Goal: Check status: Check status

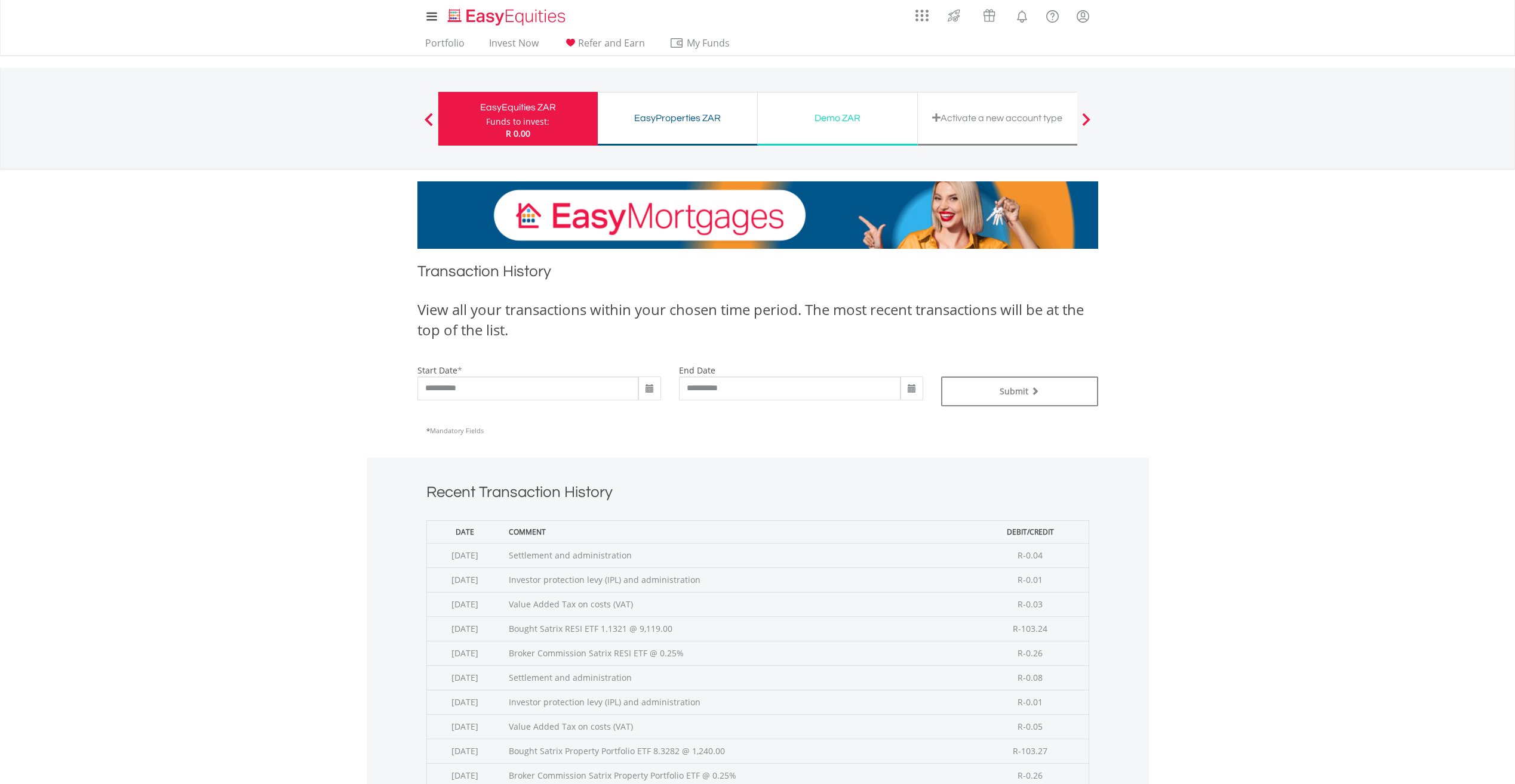
scroll to position [239, 0]
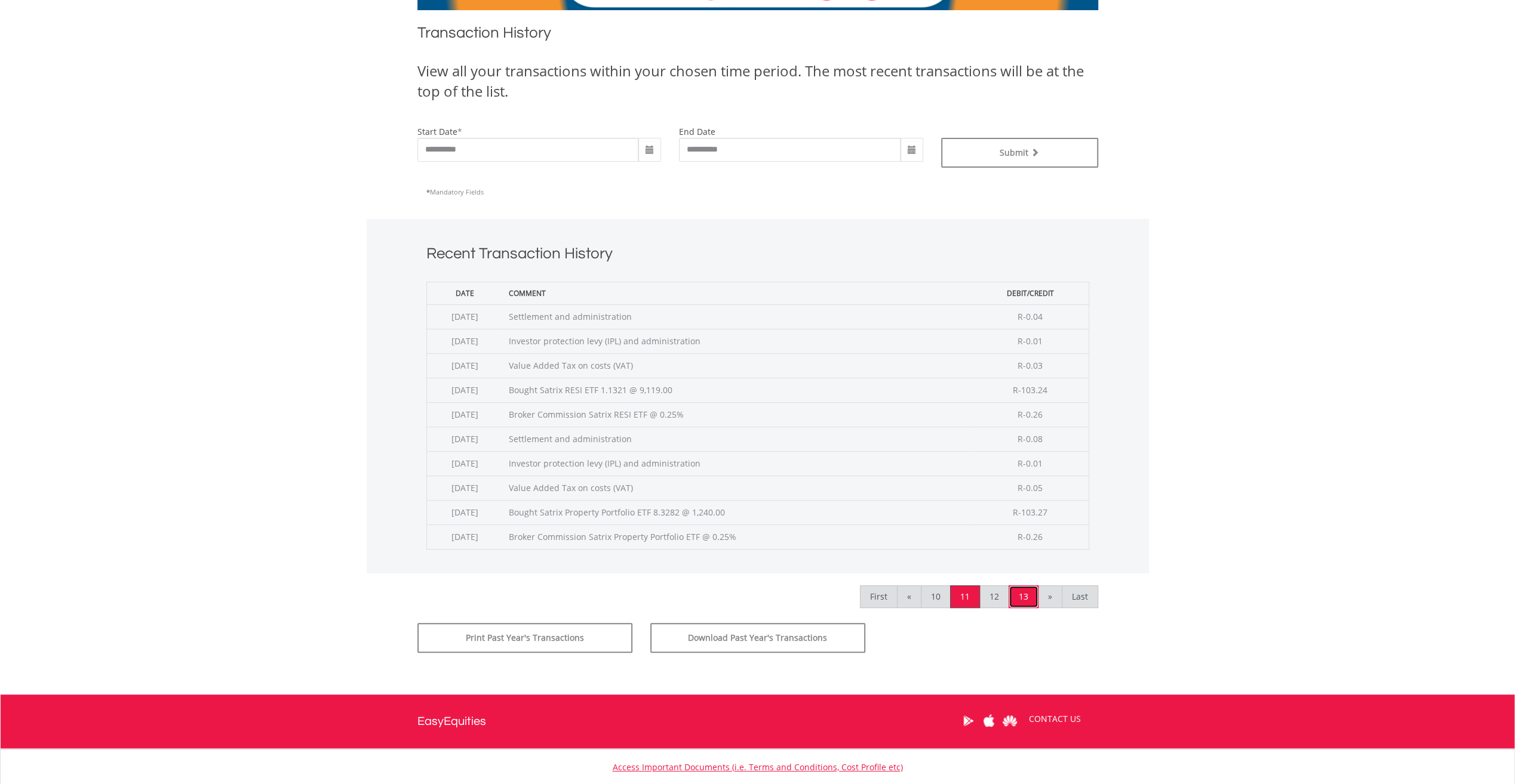
click at [1027, 597] on link "13" at bounding box center [1023, 597] width 30 height 23
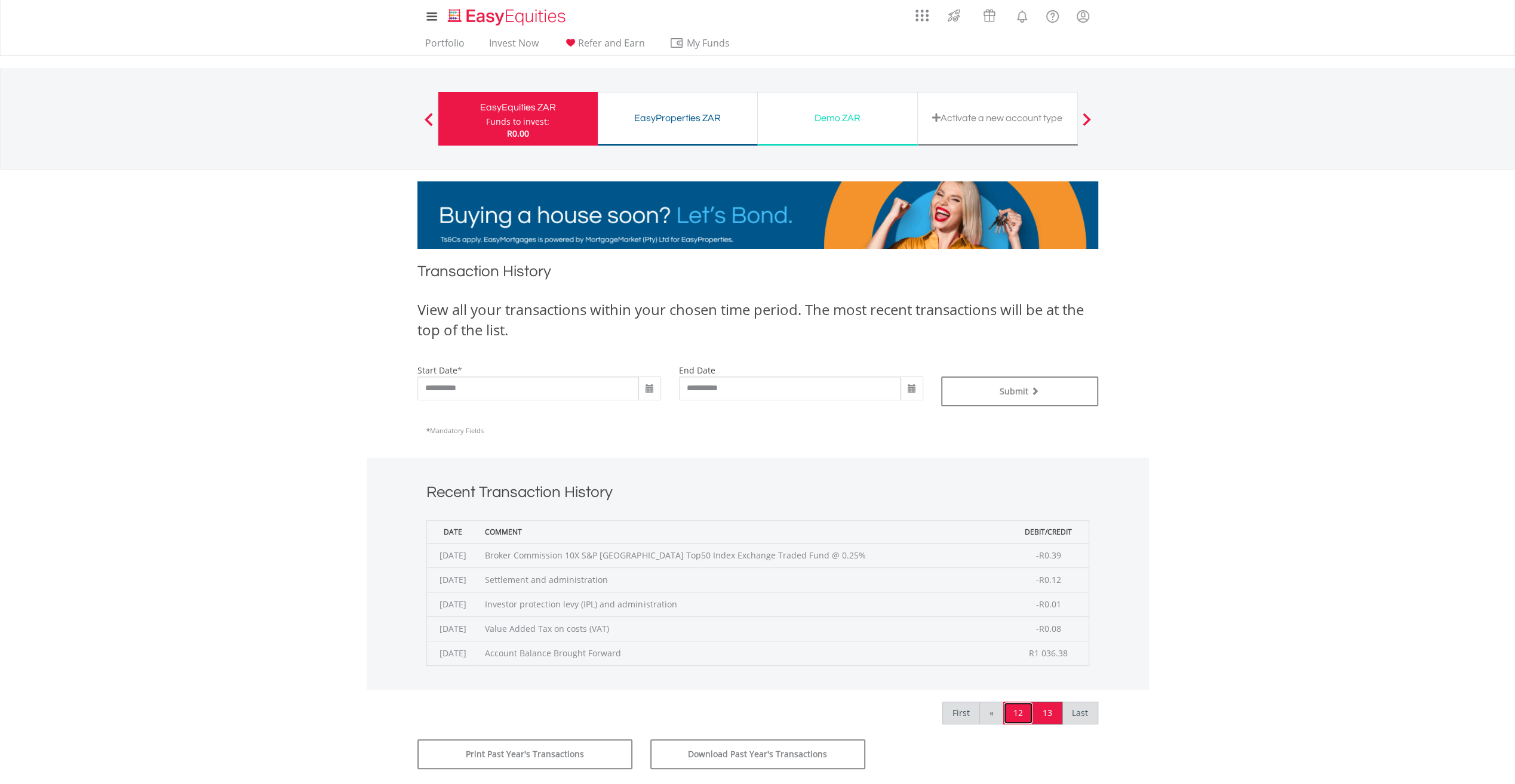
click at [1020, 715] on link "12" at bounding box center [1018, 713] width 30 height 23
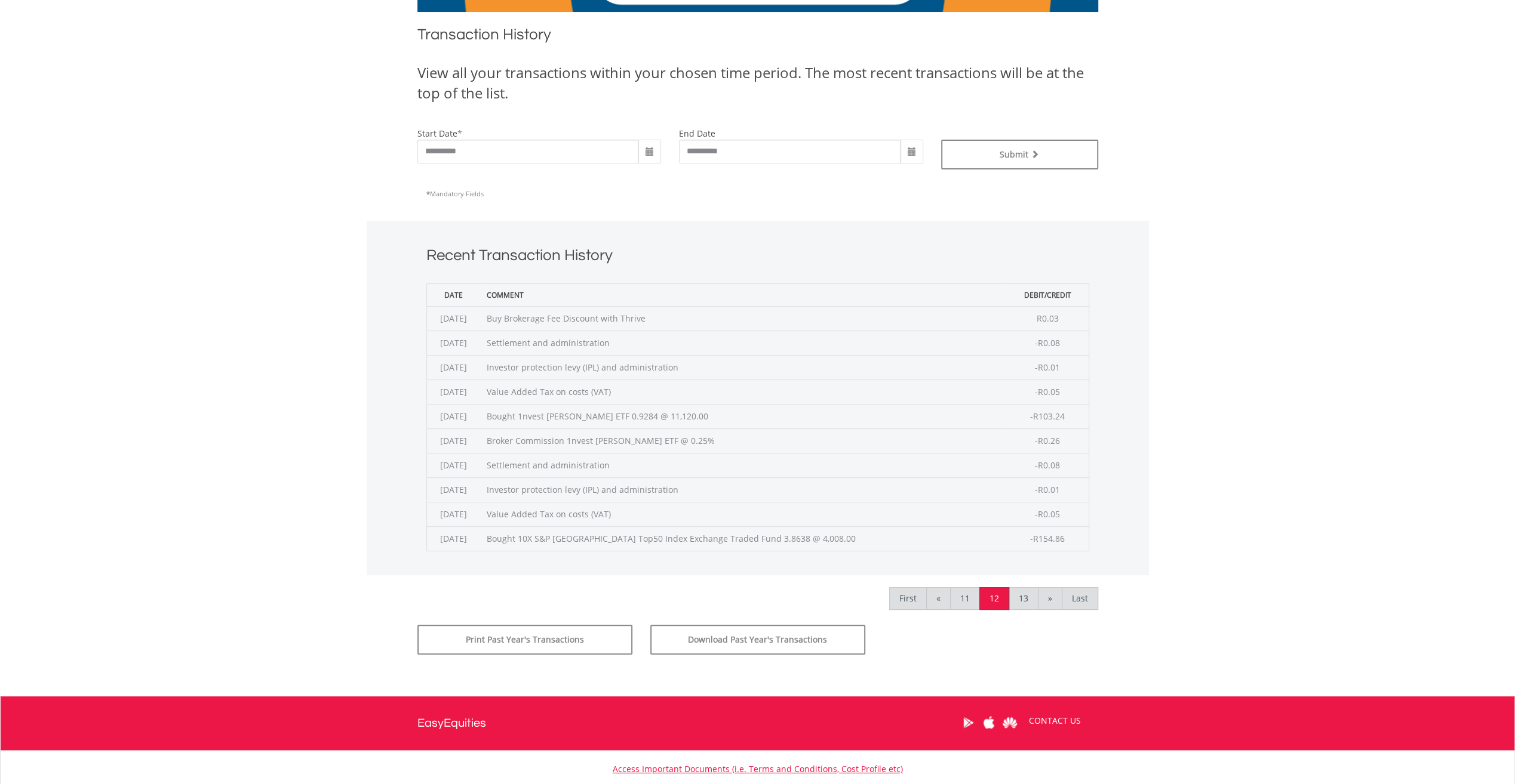
scroll to position [239, 0]
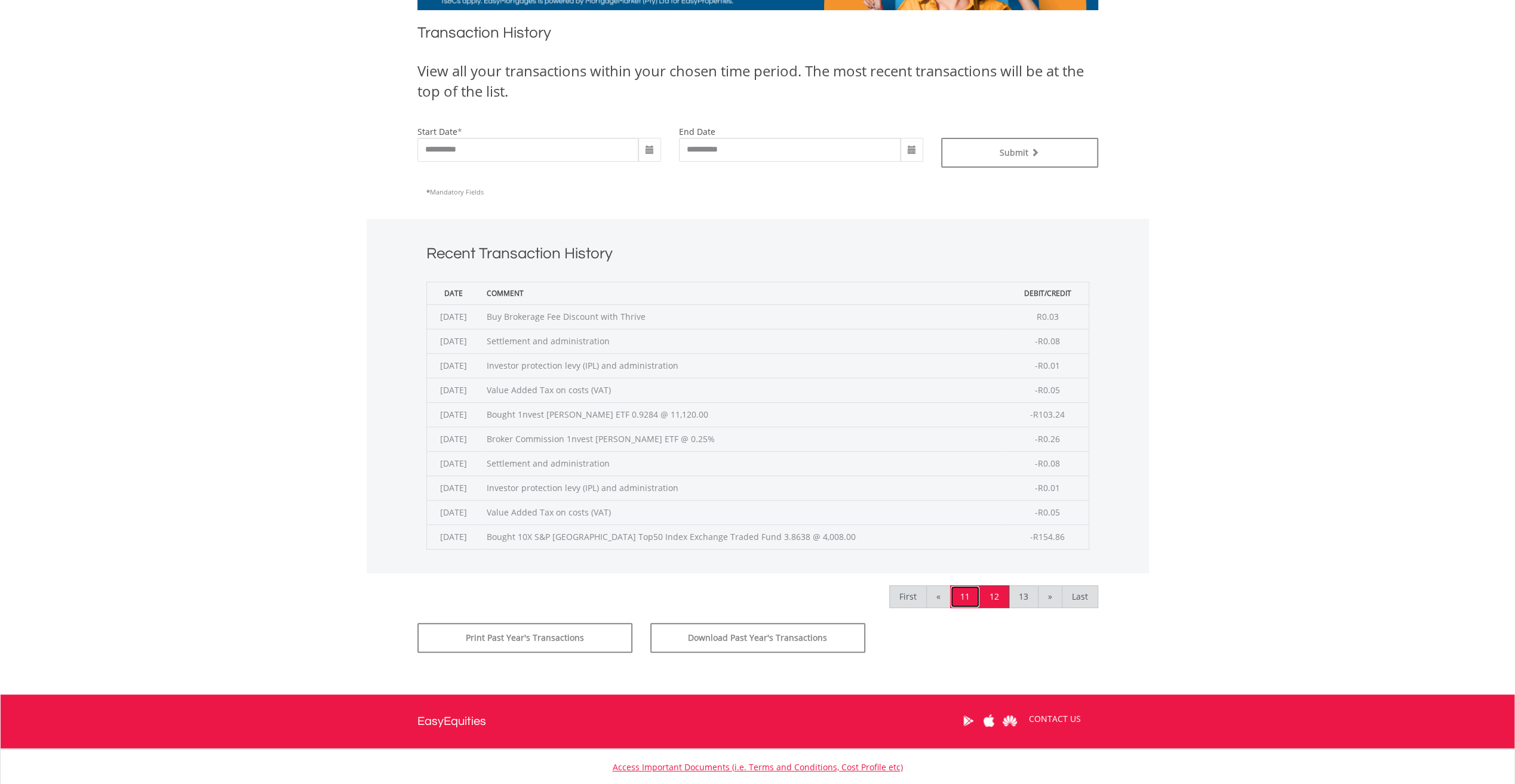
click at [967, 592] on link "11" at bounding box center [965, 597] width 30 height 23
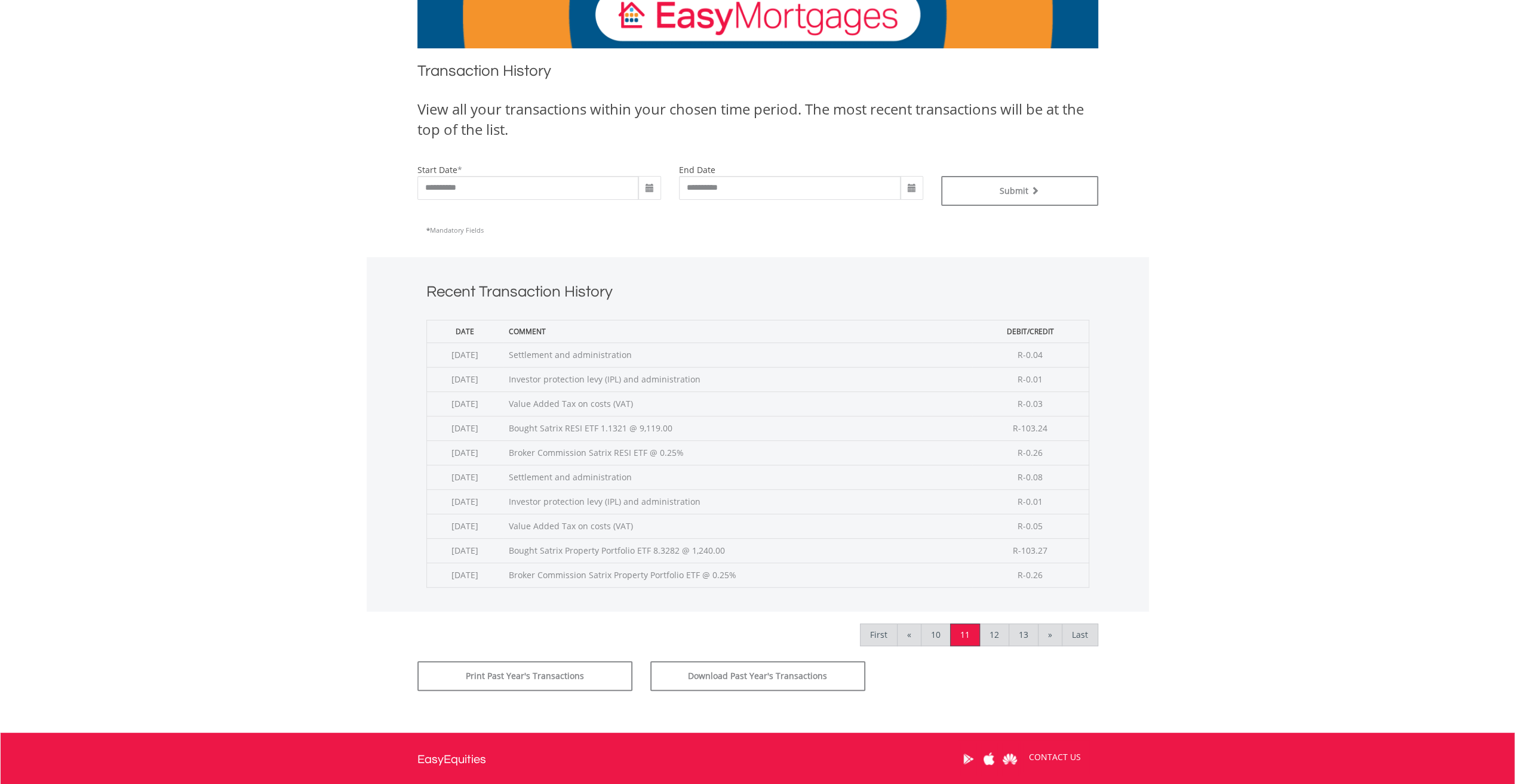
scroll to position [298, 0]
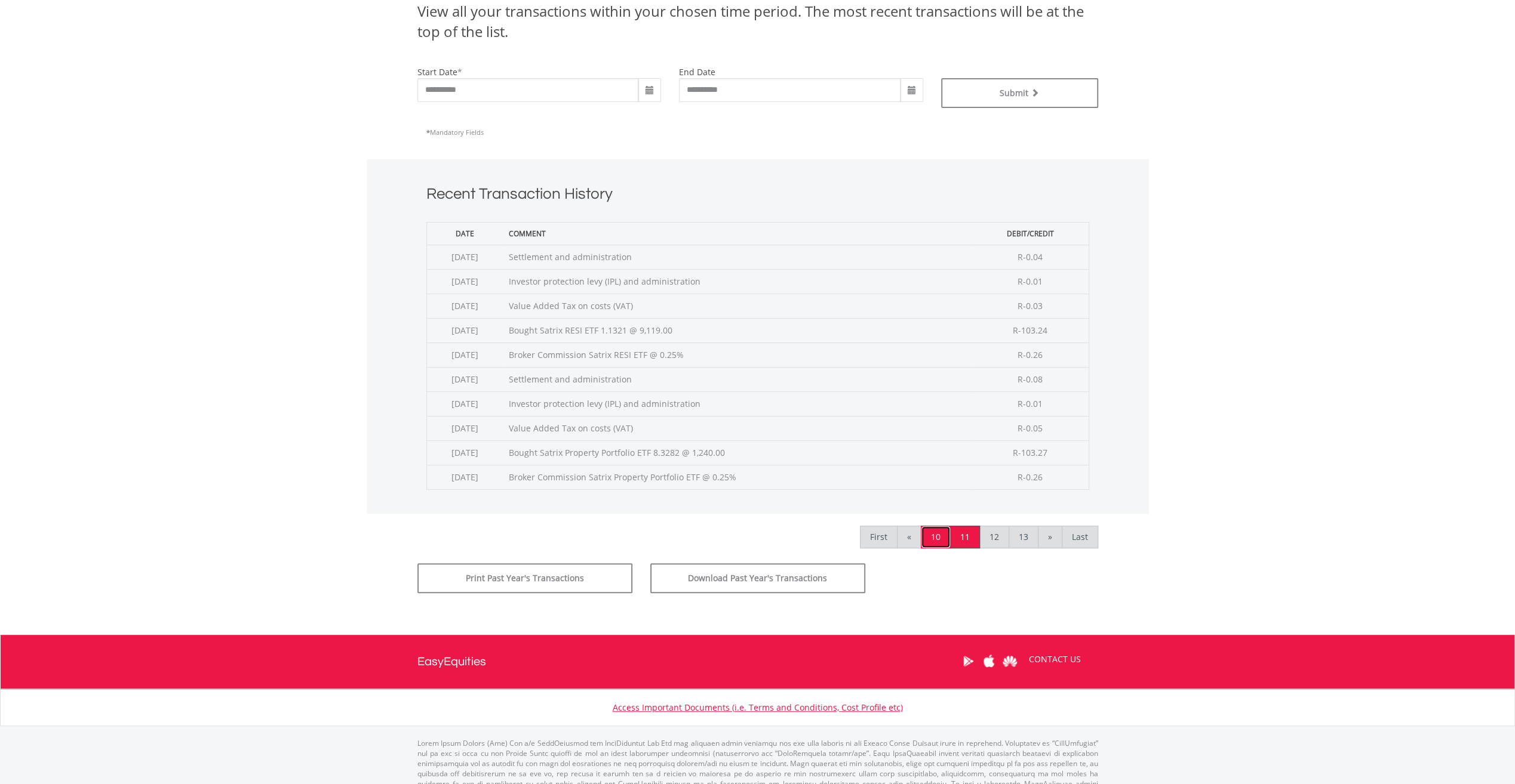
click at [938, 536] on link "10" at bounding box center [936, 537] width 30 height 23
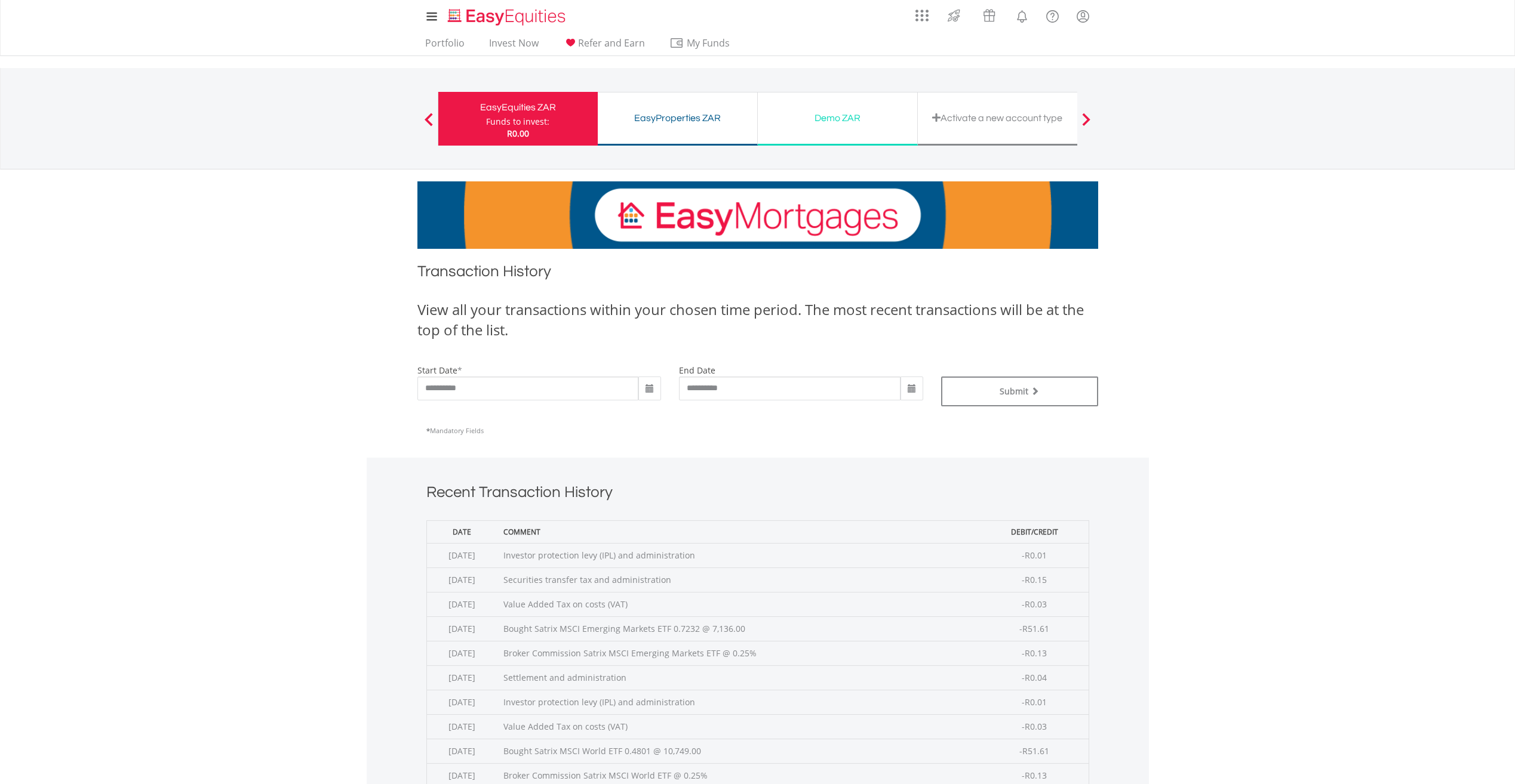
scroll to position [298, 0]
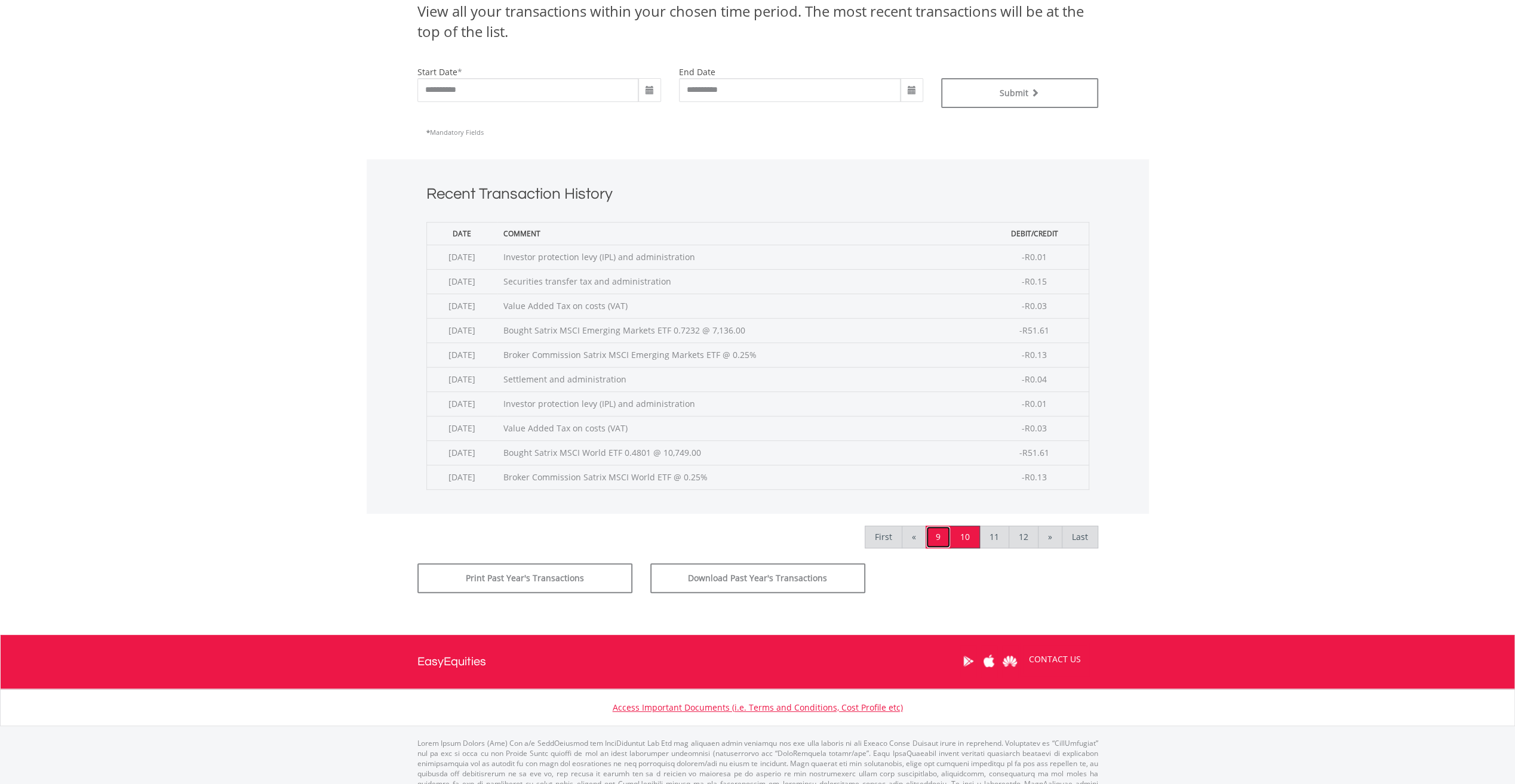
click at [938, 534] on link "9" at bounding box center [938, 537] width 25 height 23
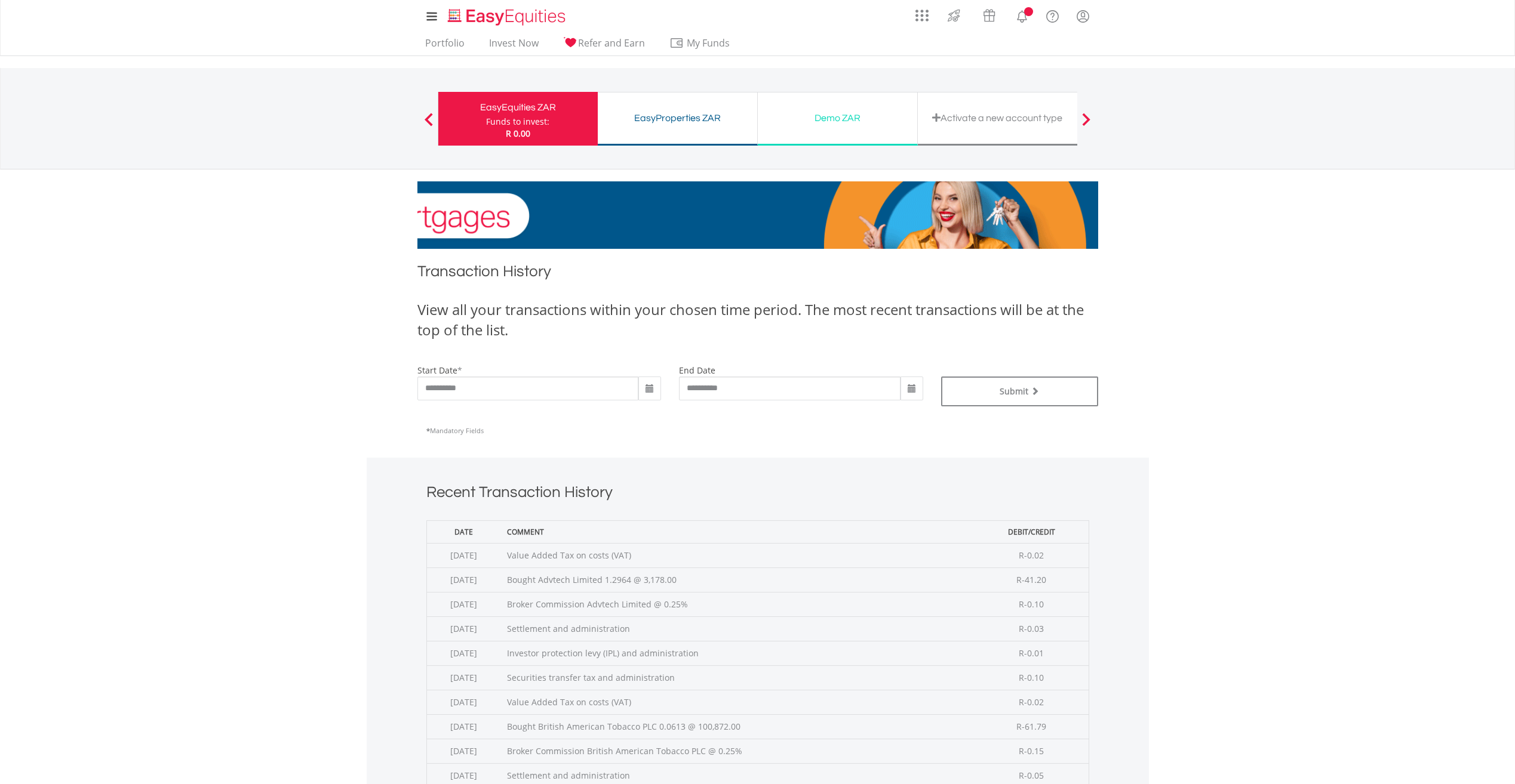
scroll to position [317, 0]
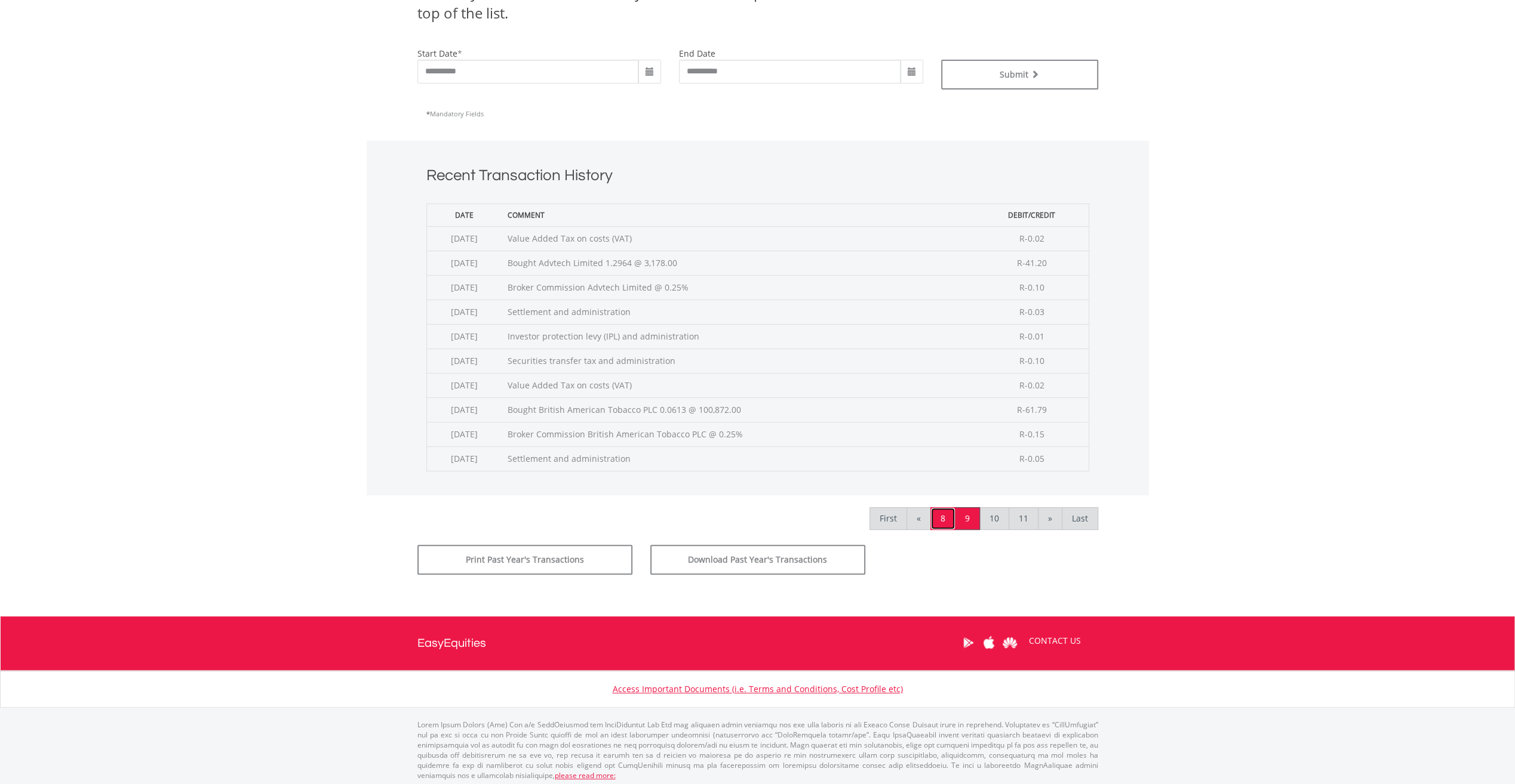
click at [947, 511] on link "8" at bounding box center [942, 519] width 25 height 23
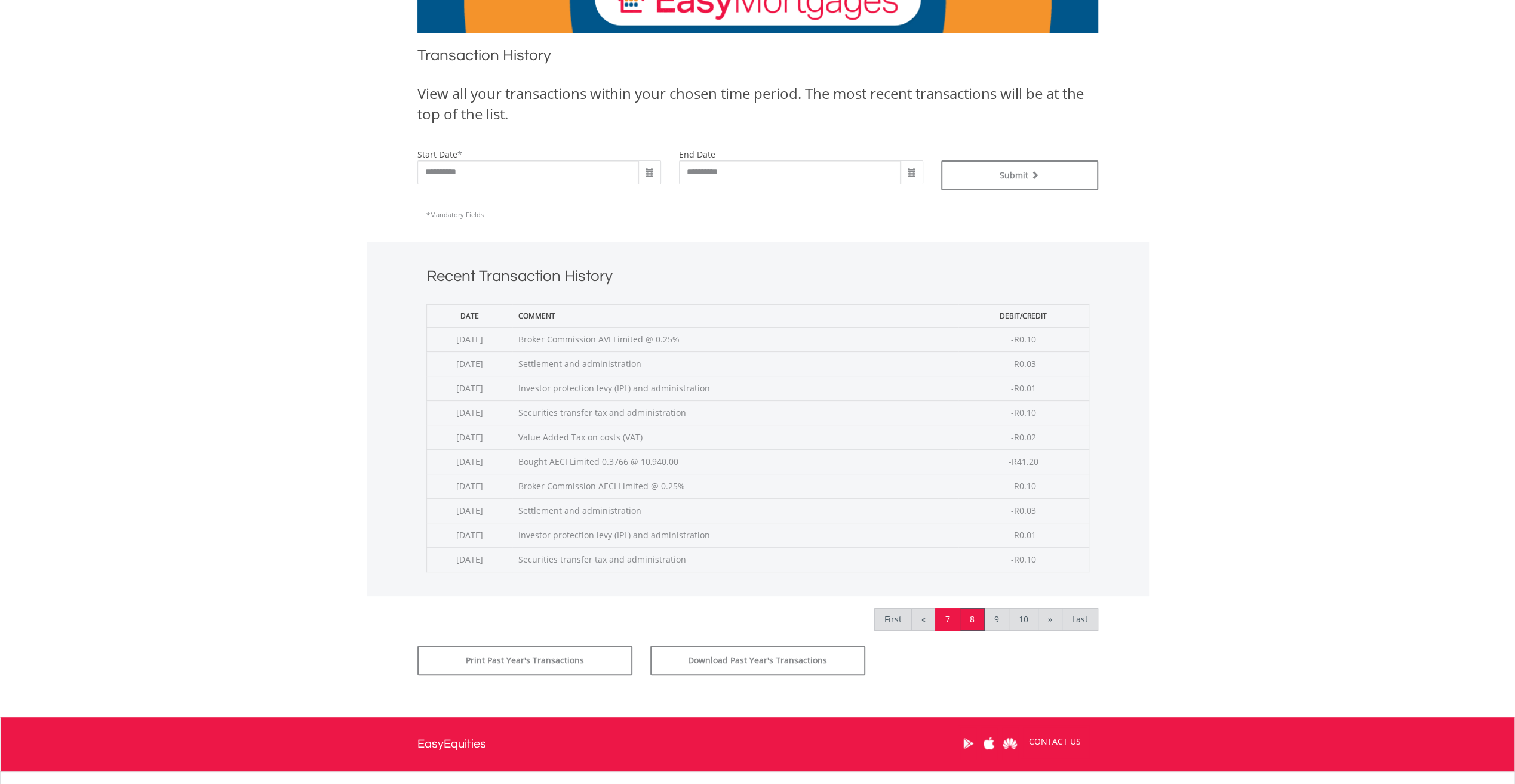
scroll to position [298, 0]
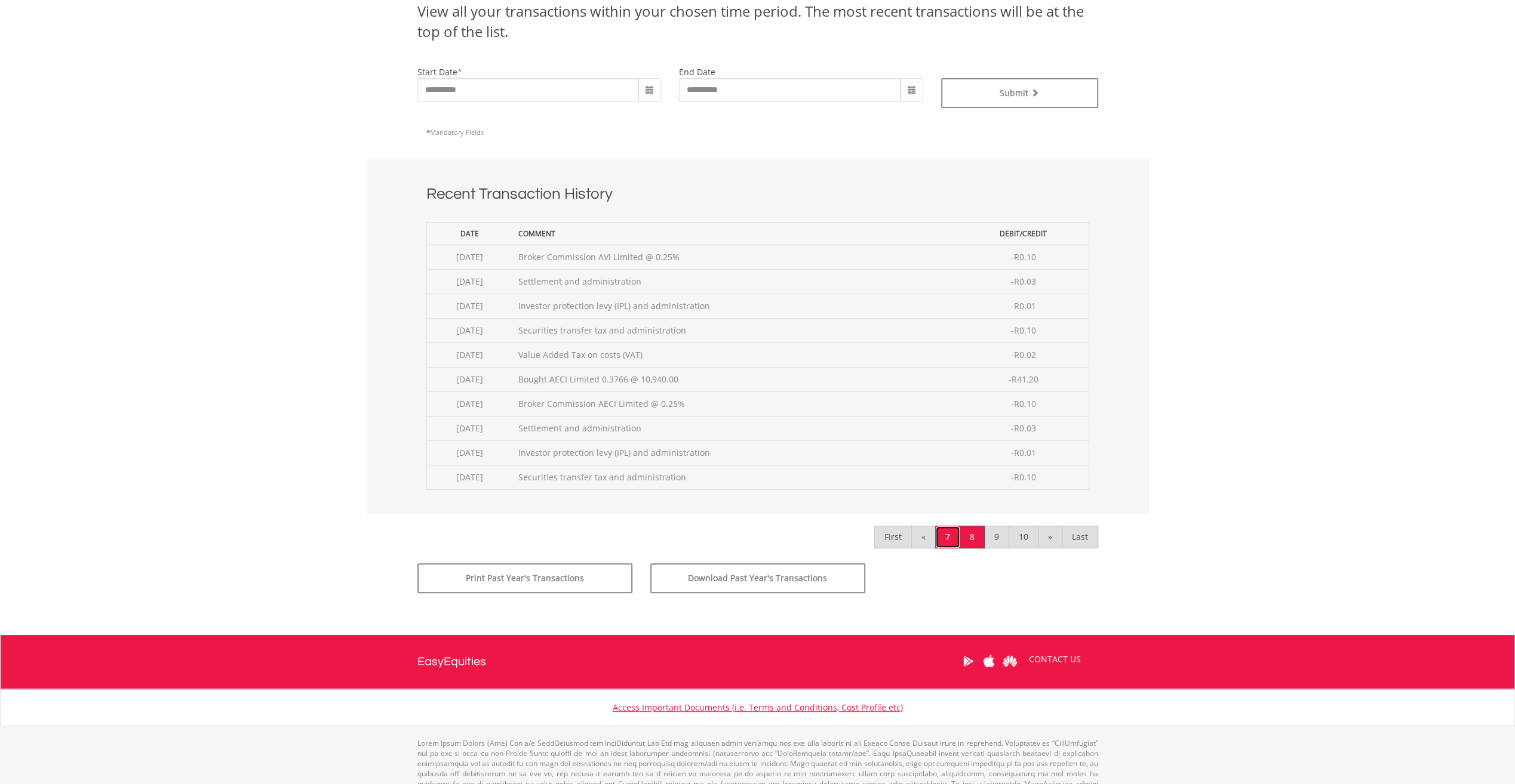
click at [948, 537] on link "7" at bounding box center [947, 537] width 25 height 23
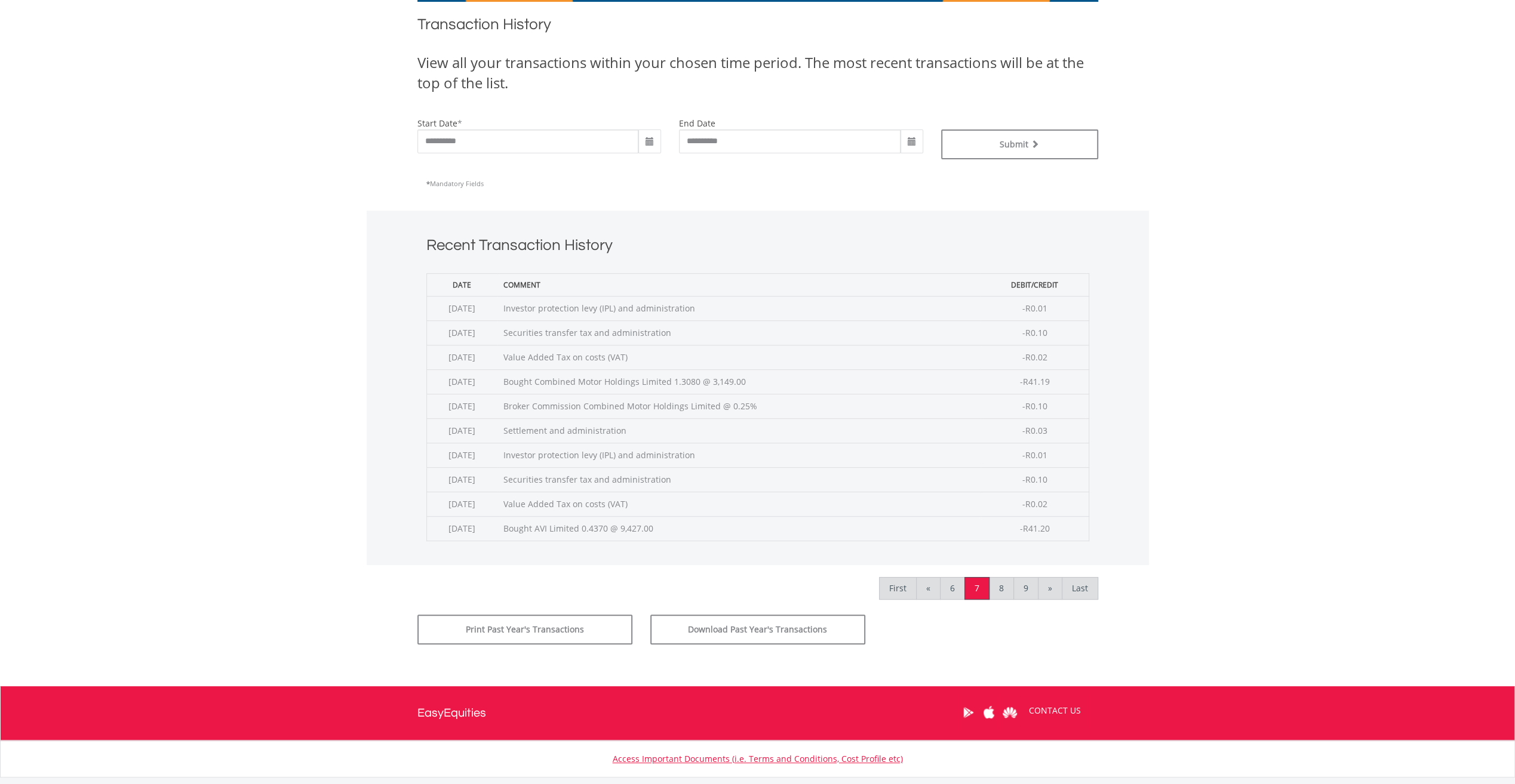
scroll to position [317, 0]
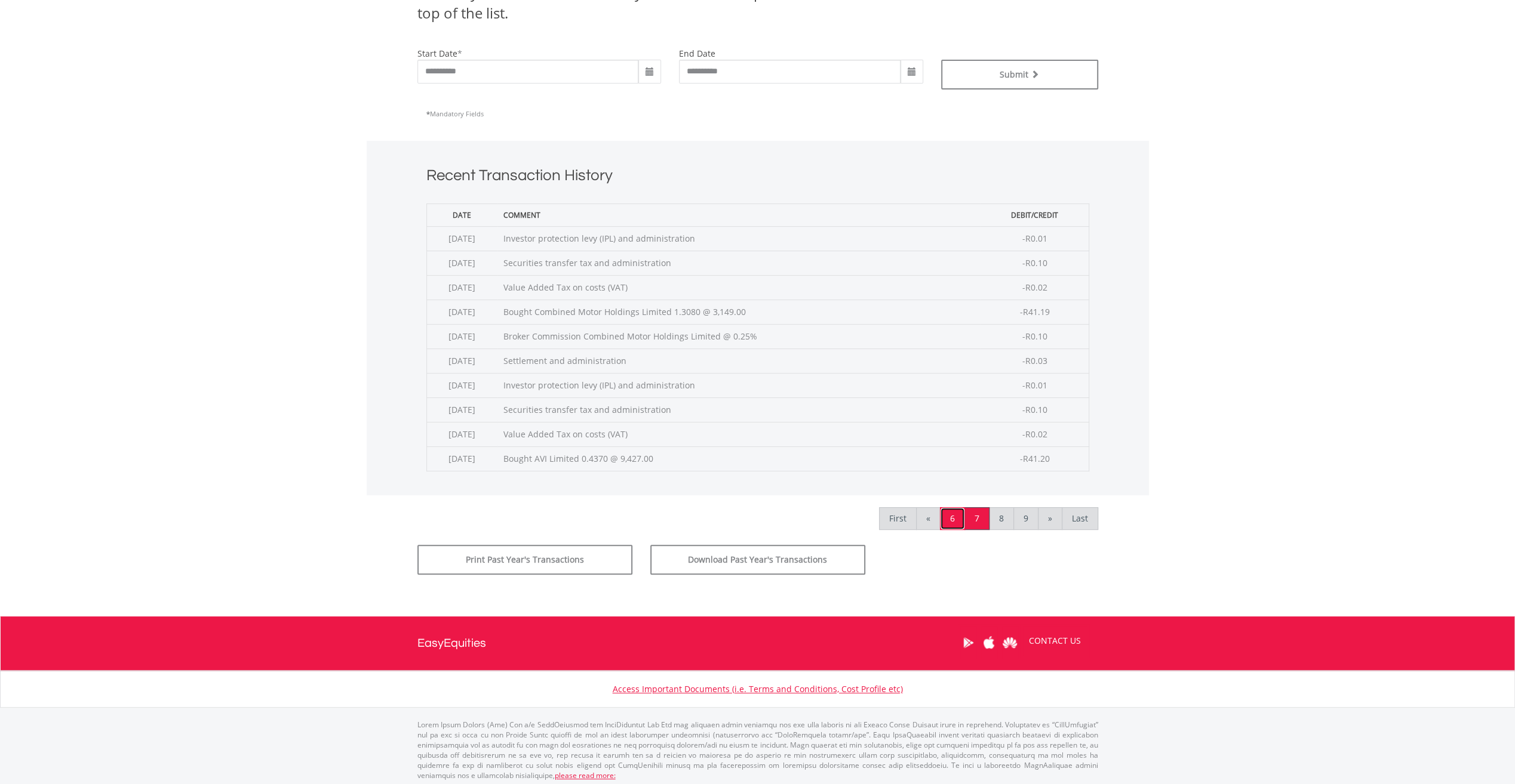
click at [952, 517] on link "6" at bounding box center [952, 519] width 25 height 23
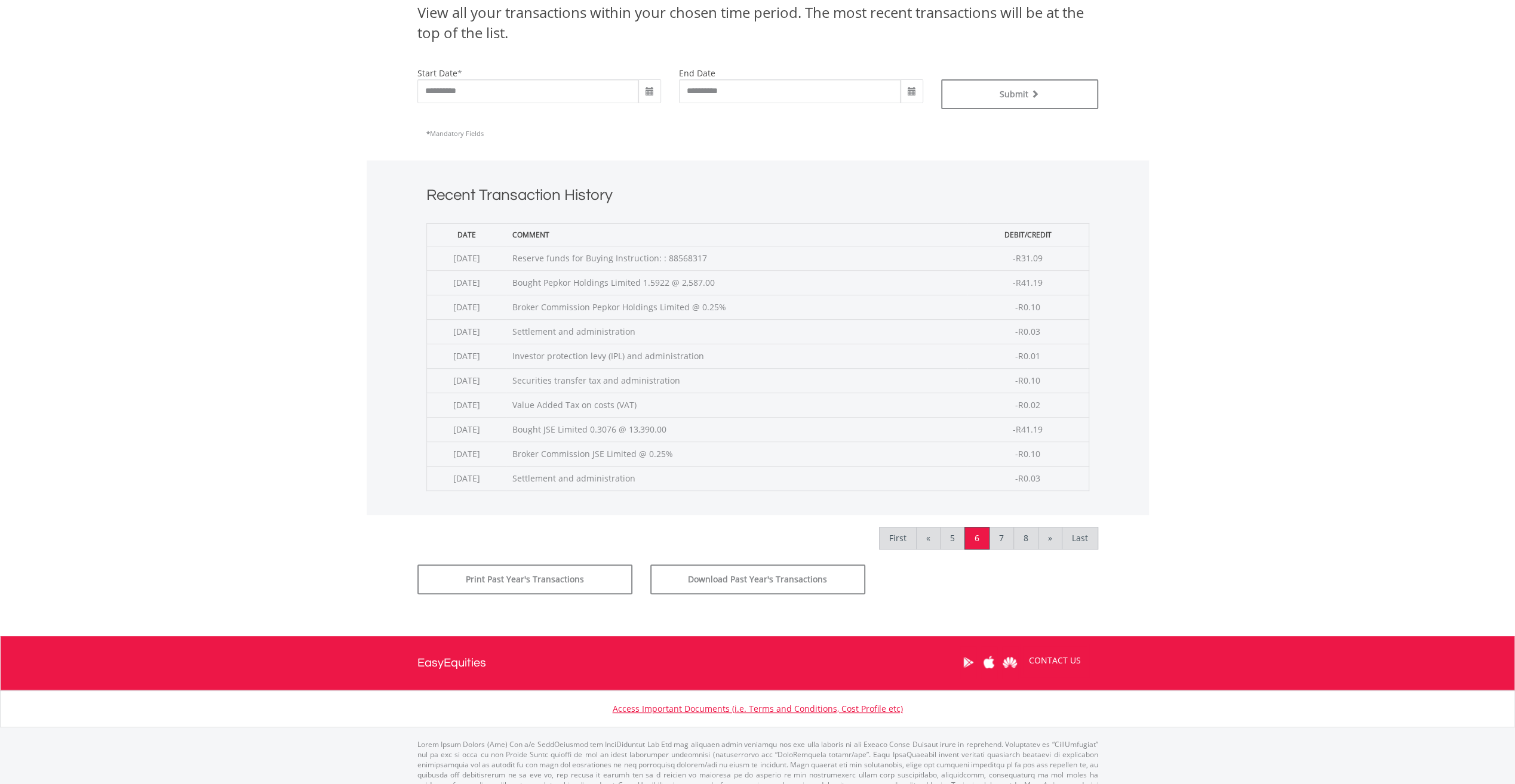
scroll to position [298, 0]
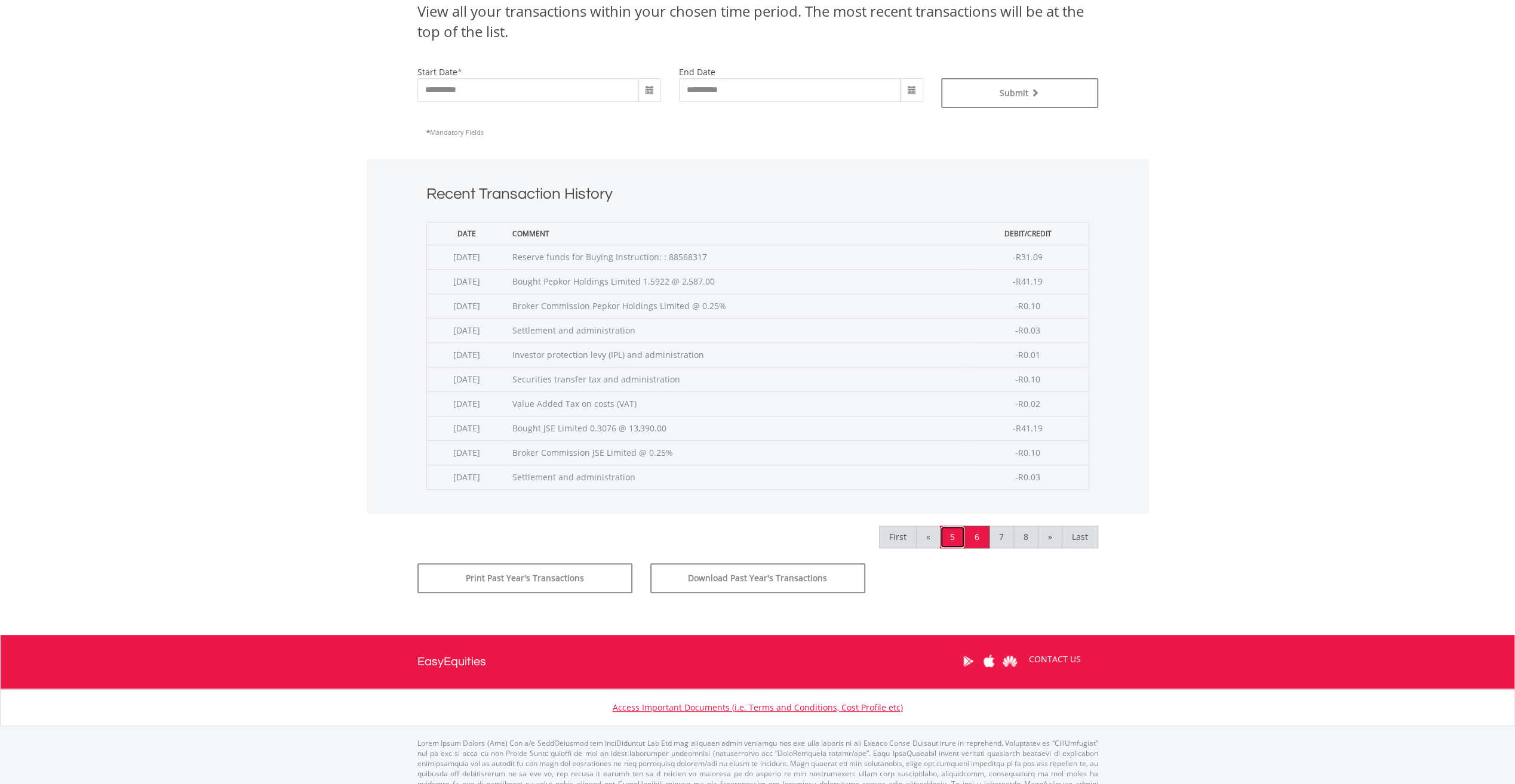
click at [954, 532] on link "5" at bounding box center [952, 537] width 25 height 23
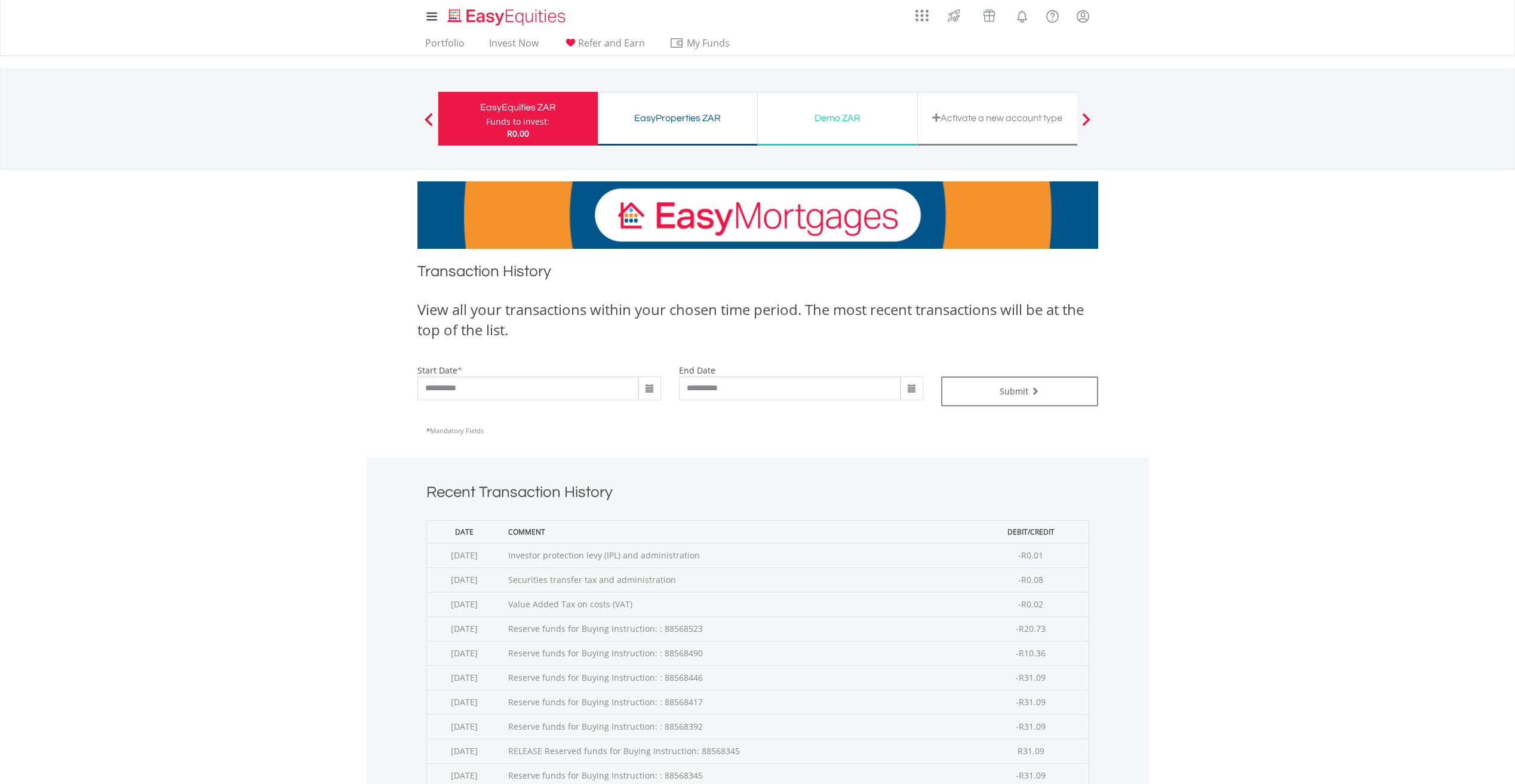
scroll to position [179, 0]
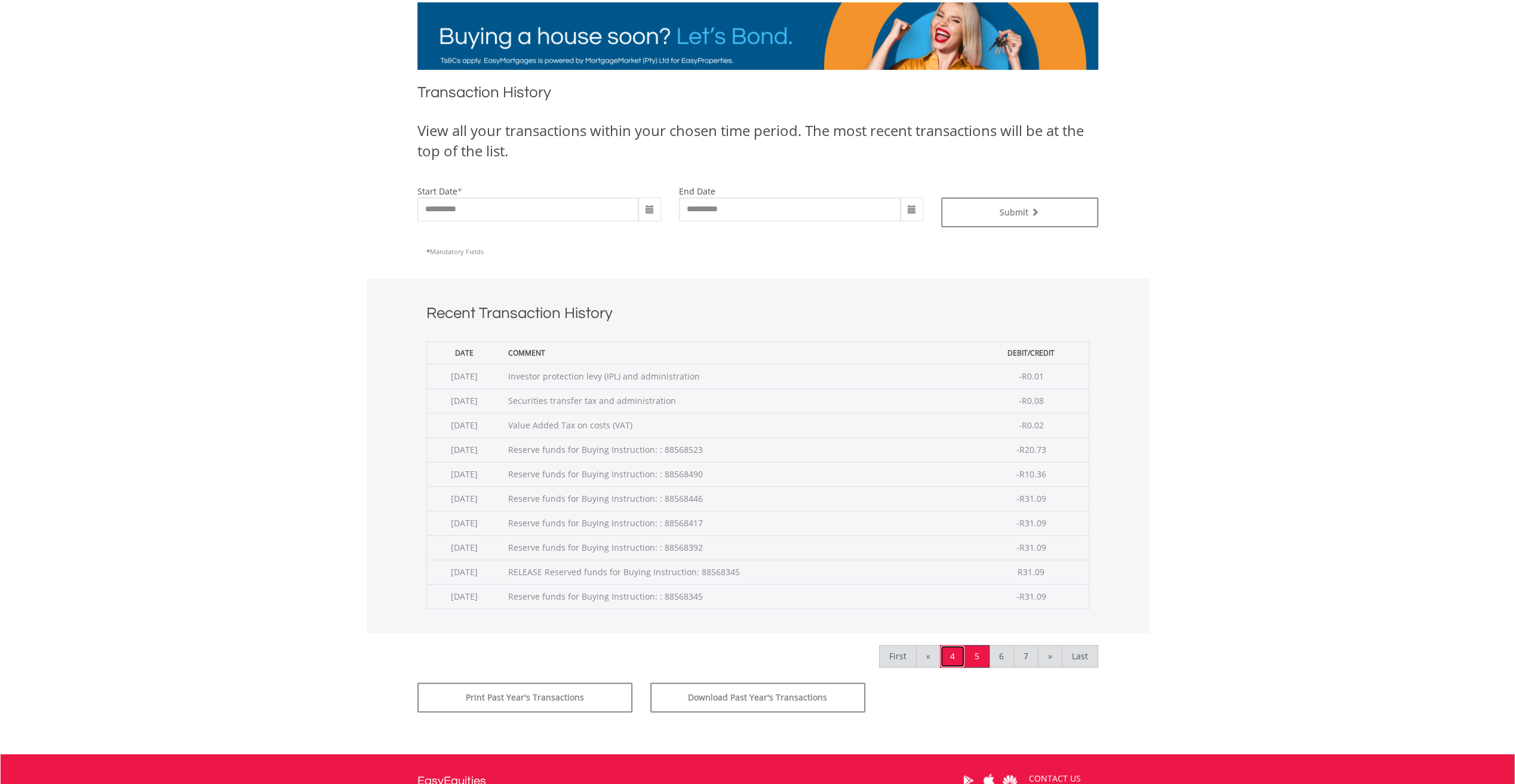
click at [956, 651] on link "4" at bounding box center [952, 656] width 25 height 23
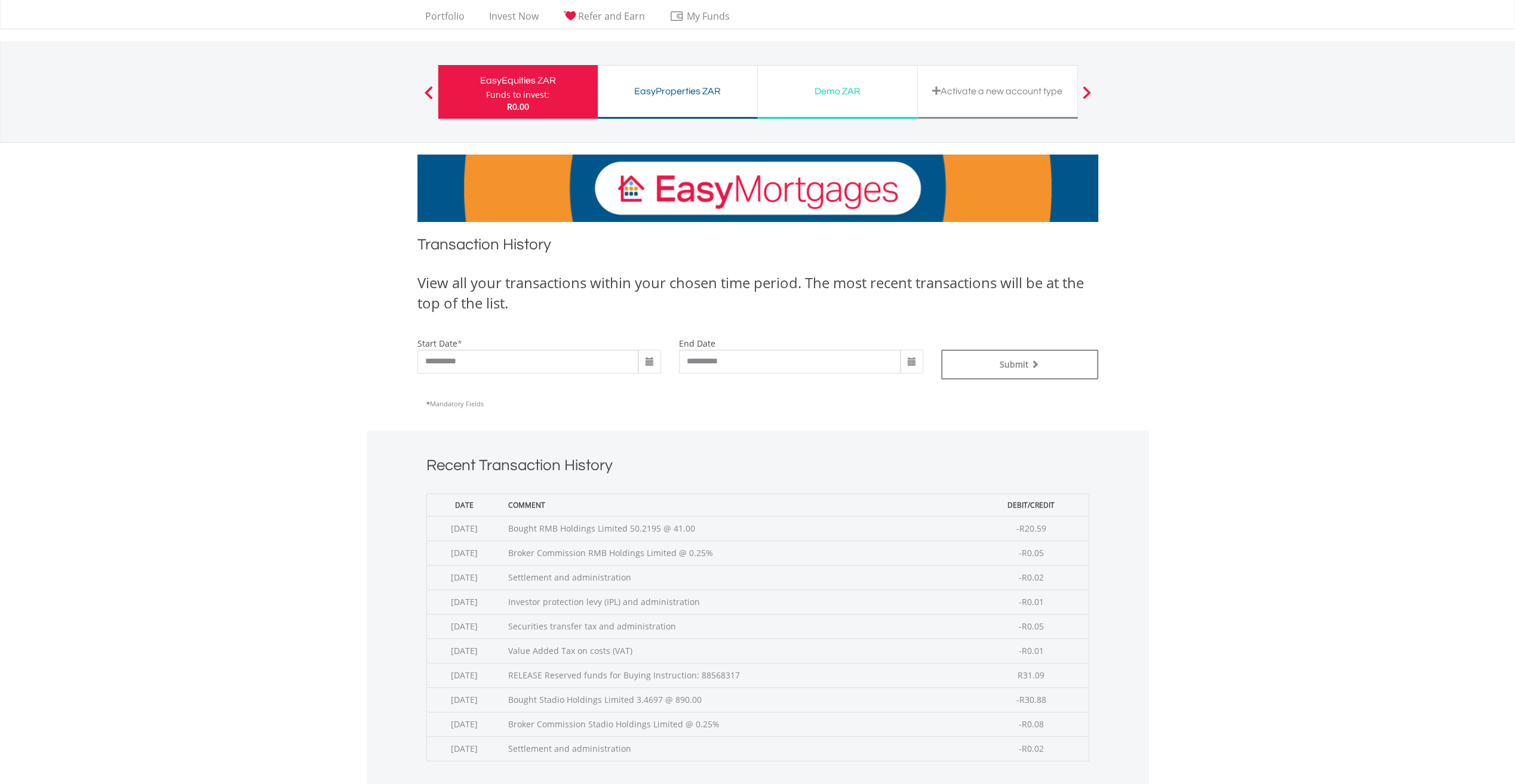
scroll to position [179, 0]
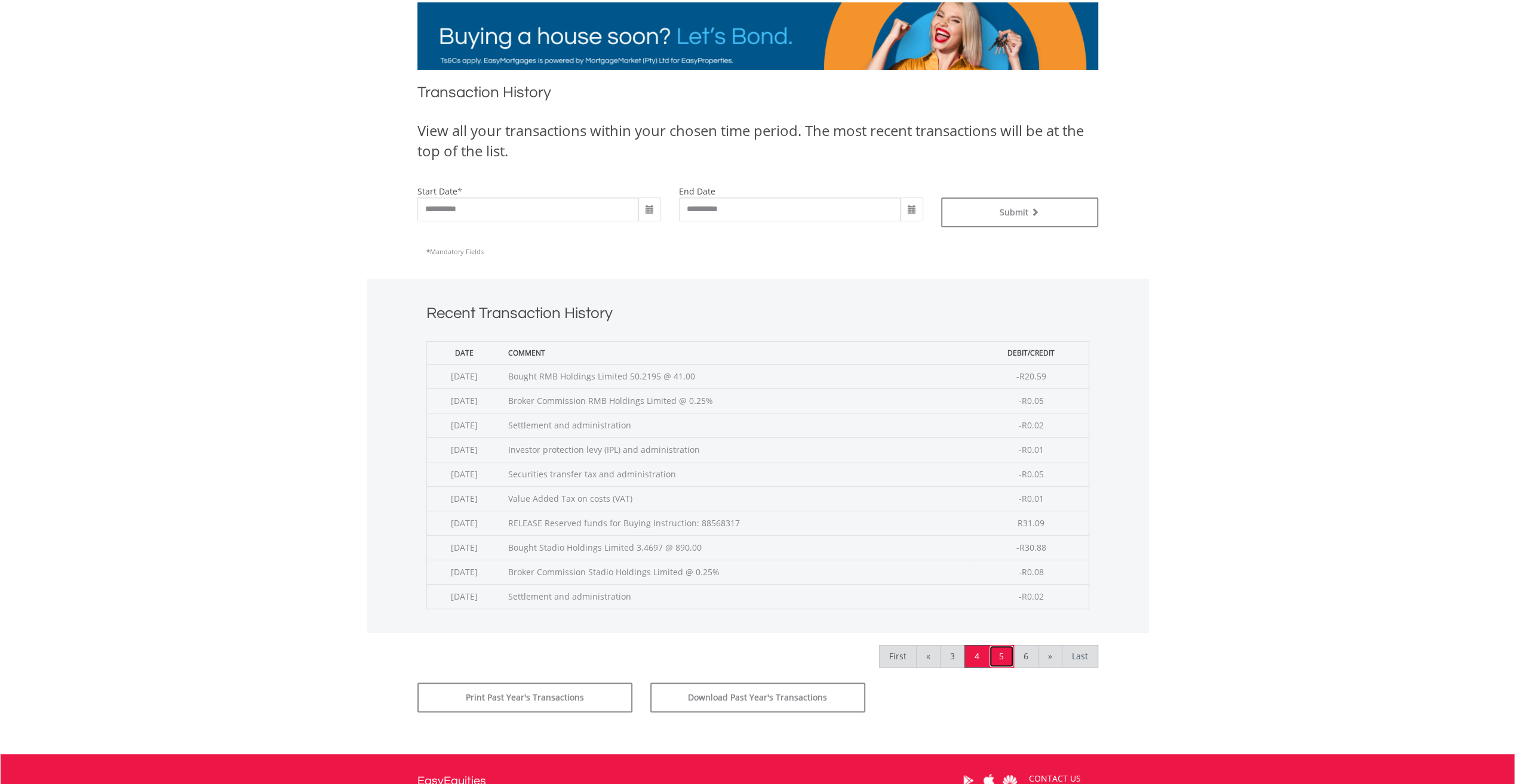
click at [1001, 654] on link "5" at bounding box center [1001, 656] width 25 height 23
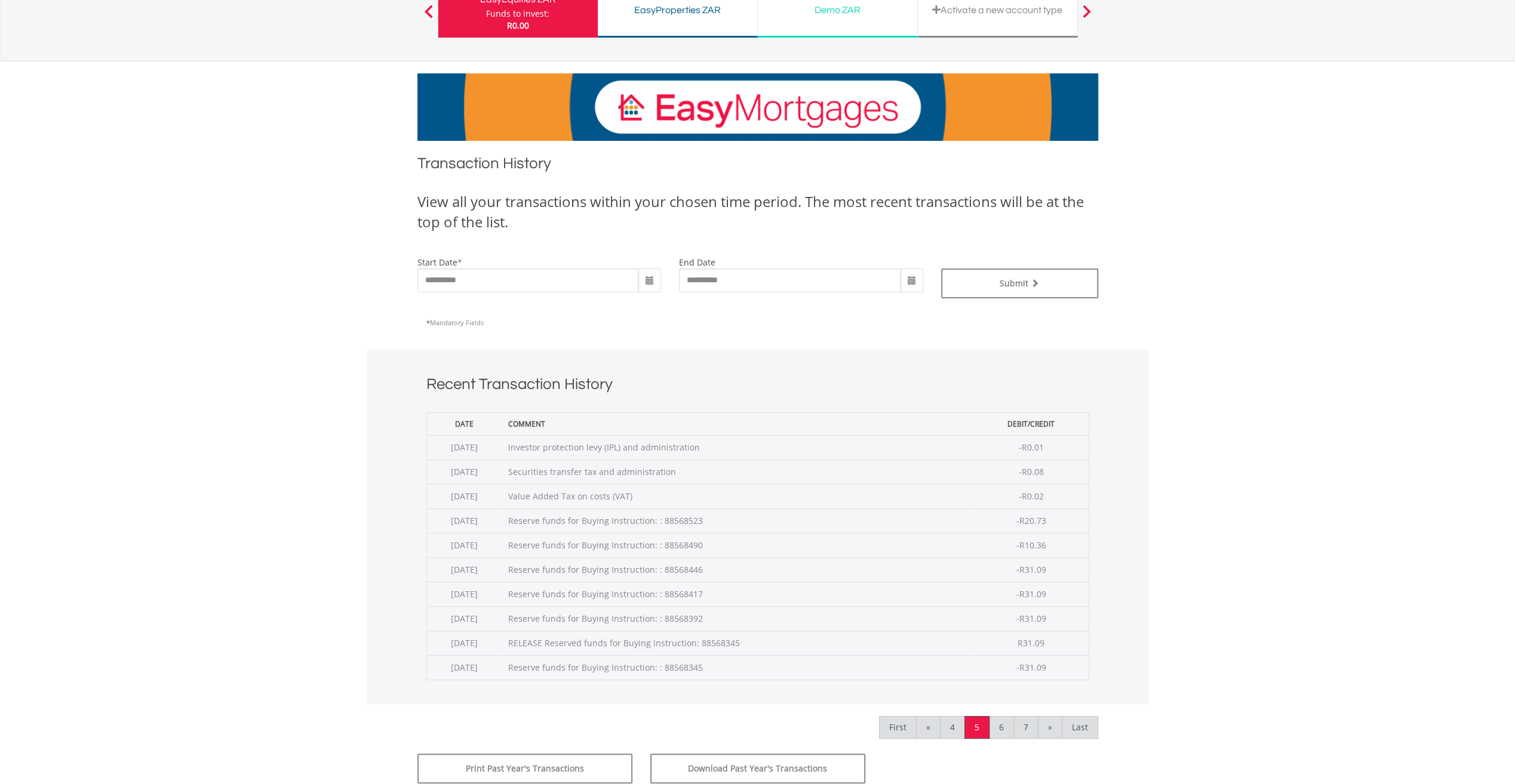
scroll to position [119, 0]
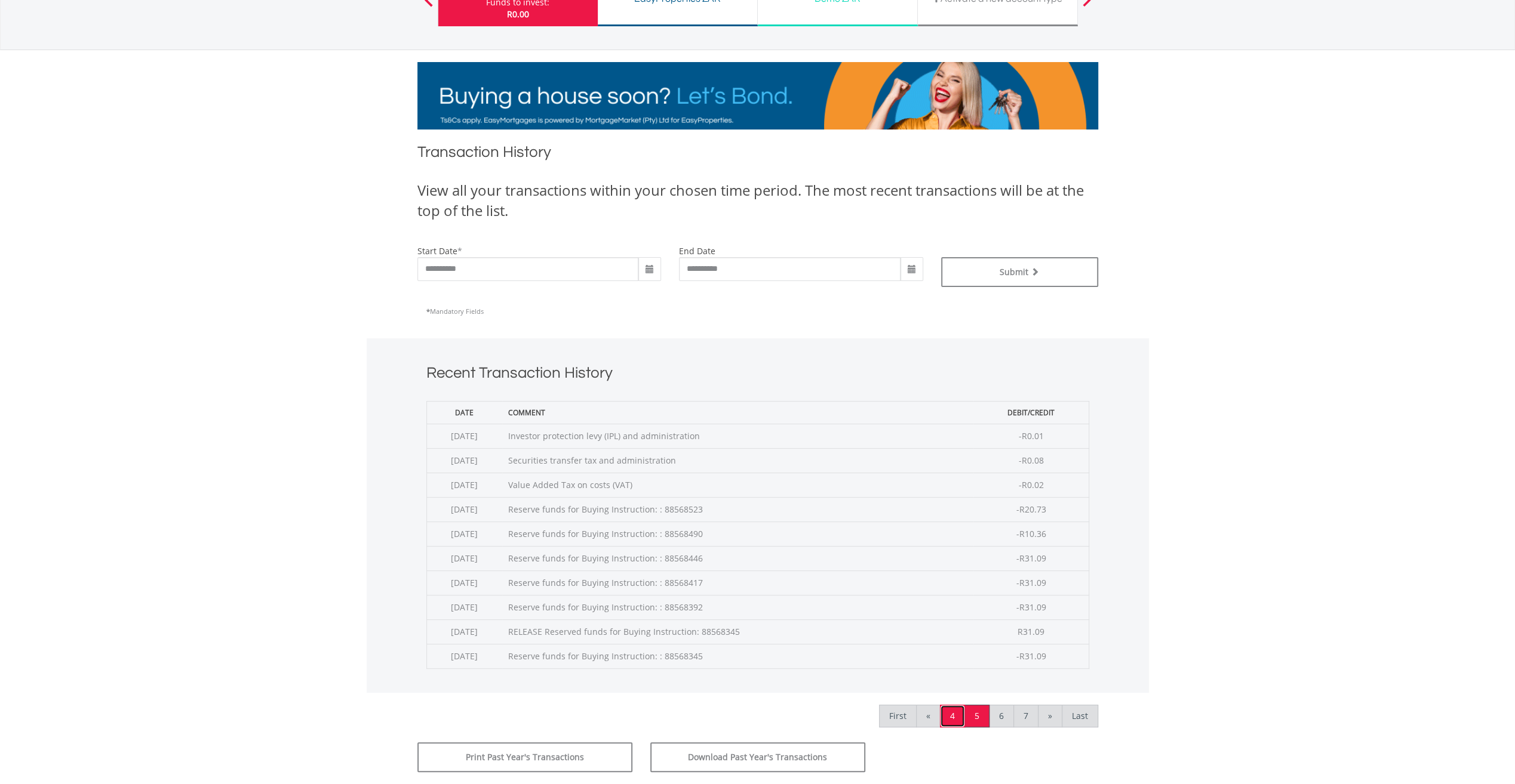
click at [952, 709] on link "4" at bounding box center [952, 716] width 25 height 23
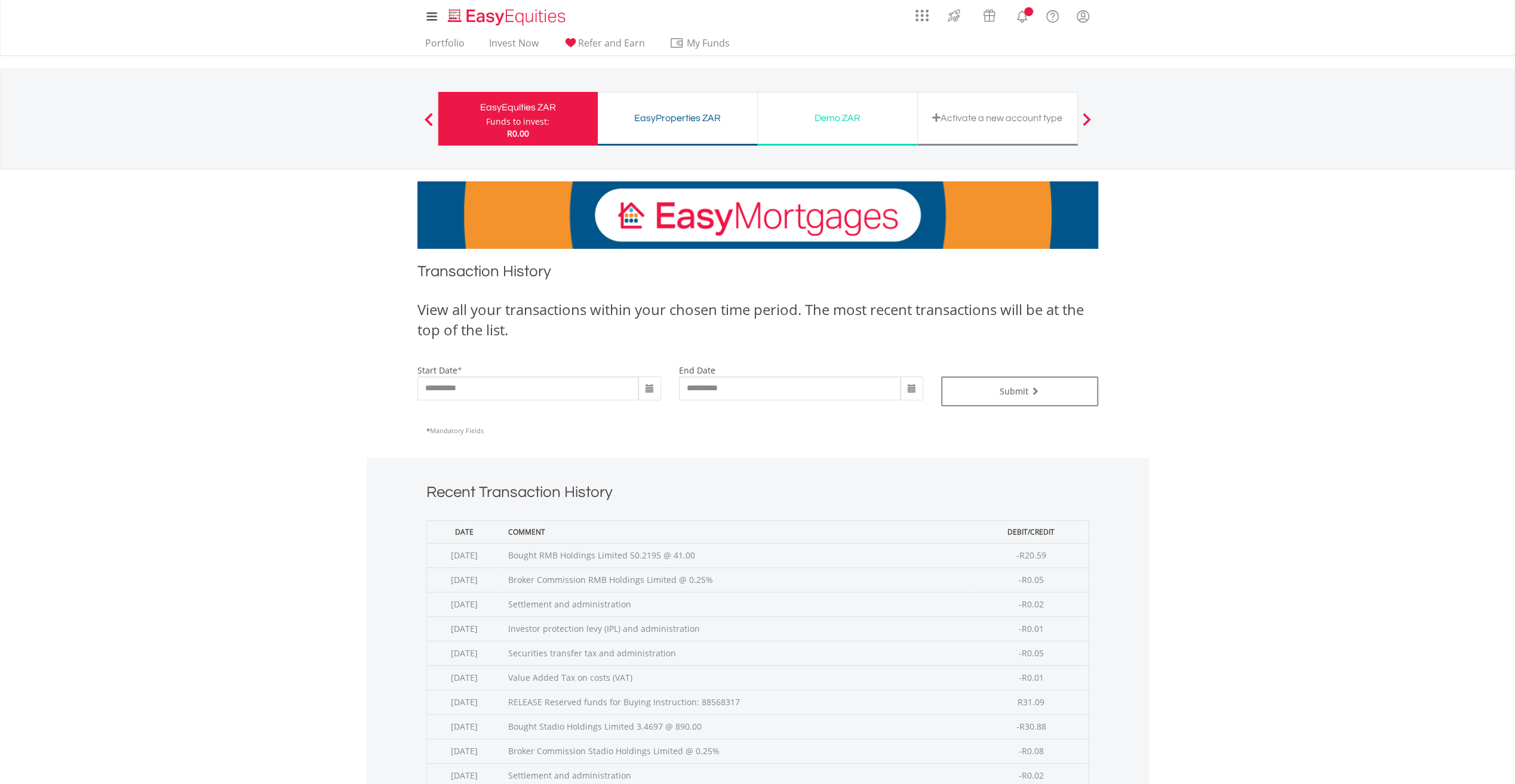
scroll to position [179, 0]
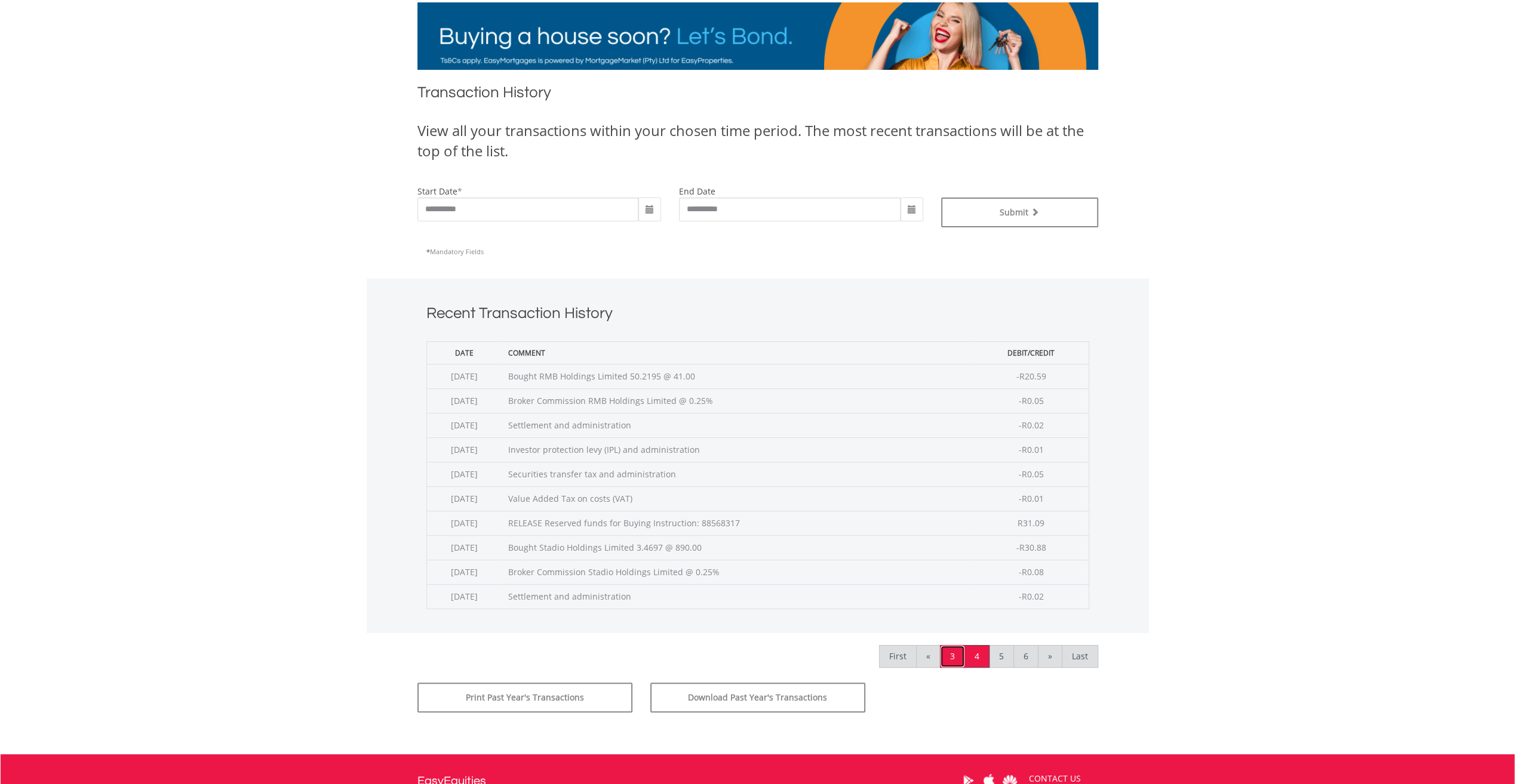
click at [954, 652] on link "3" at bounding box center [952, 656] width 25 height 23
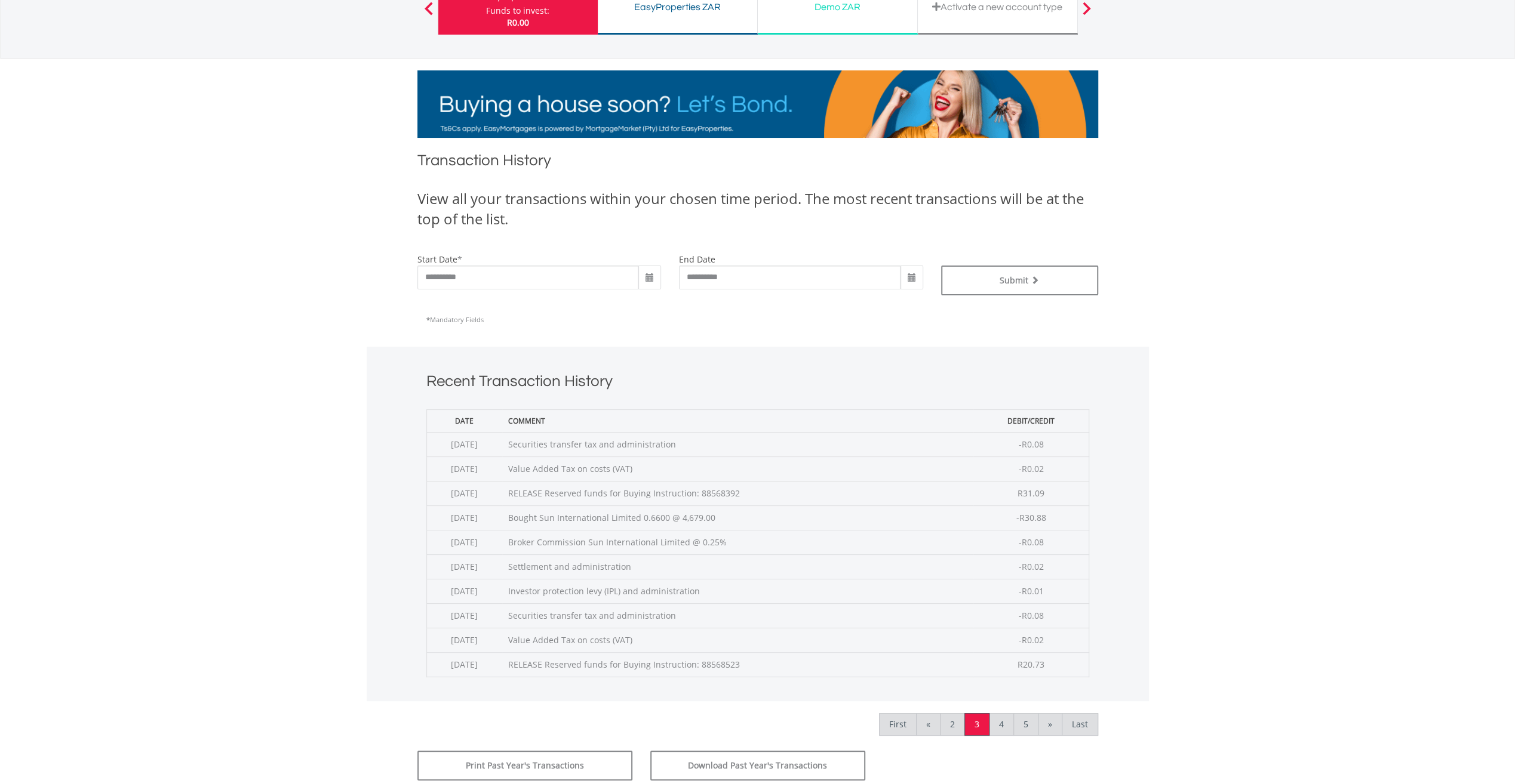
scroll to position [179, 0]
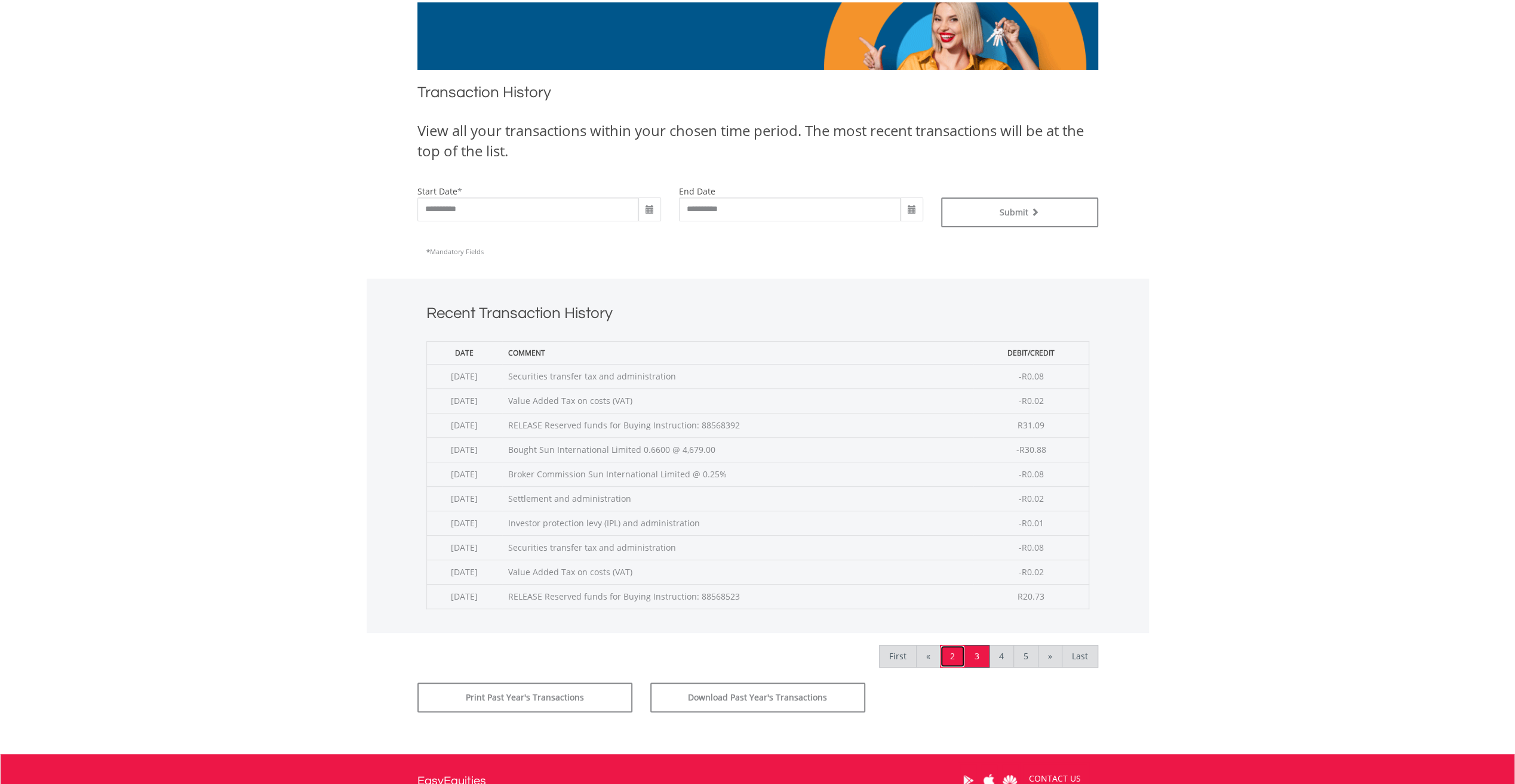
click at [956, 656] on link "2" at bounding box center [952, 656] width 25 height 23
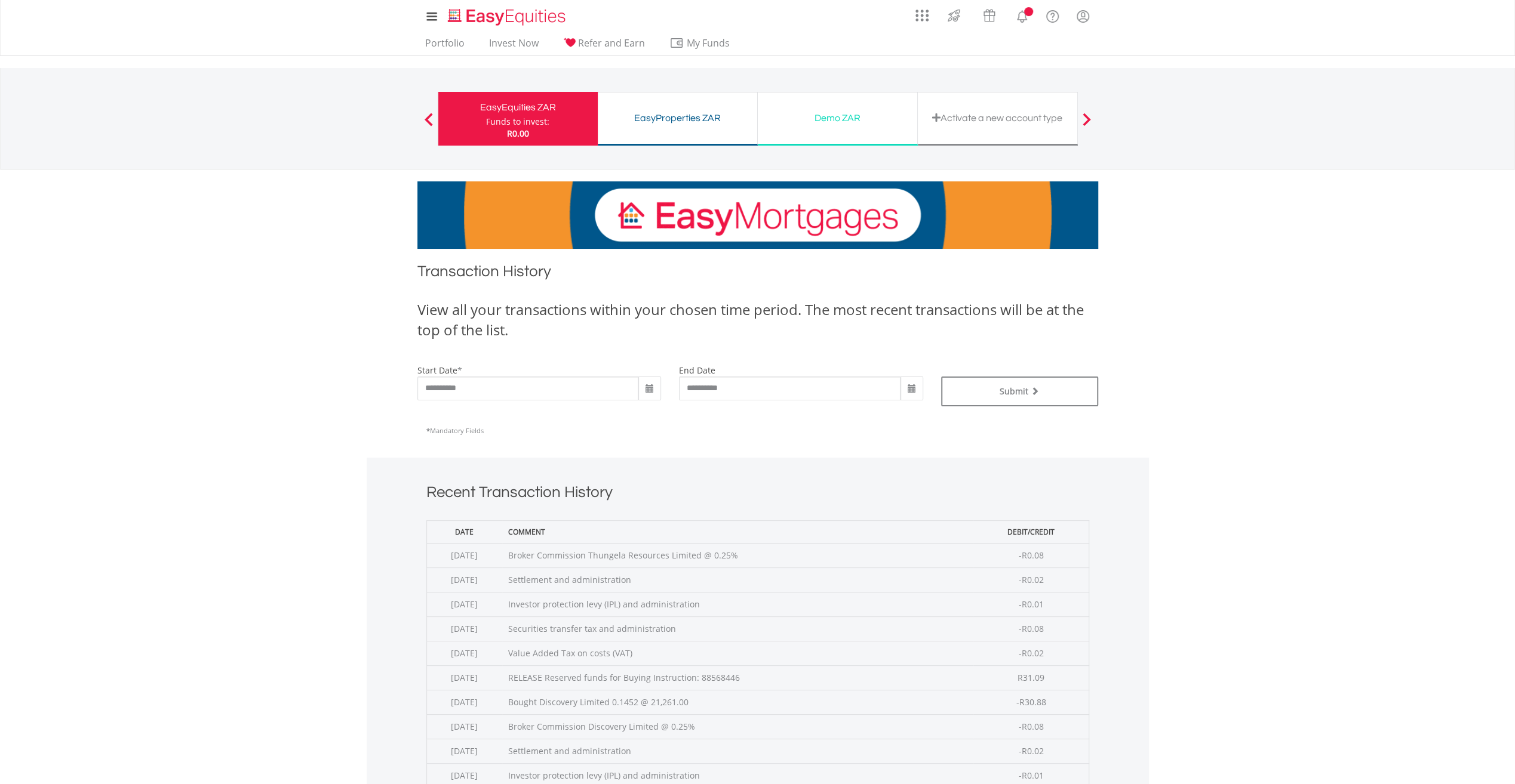
scroll to position [179, 0]
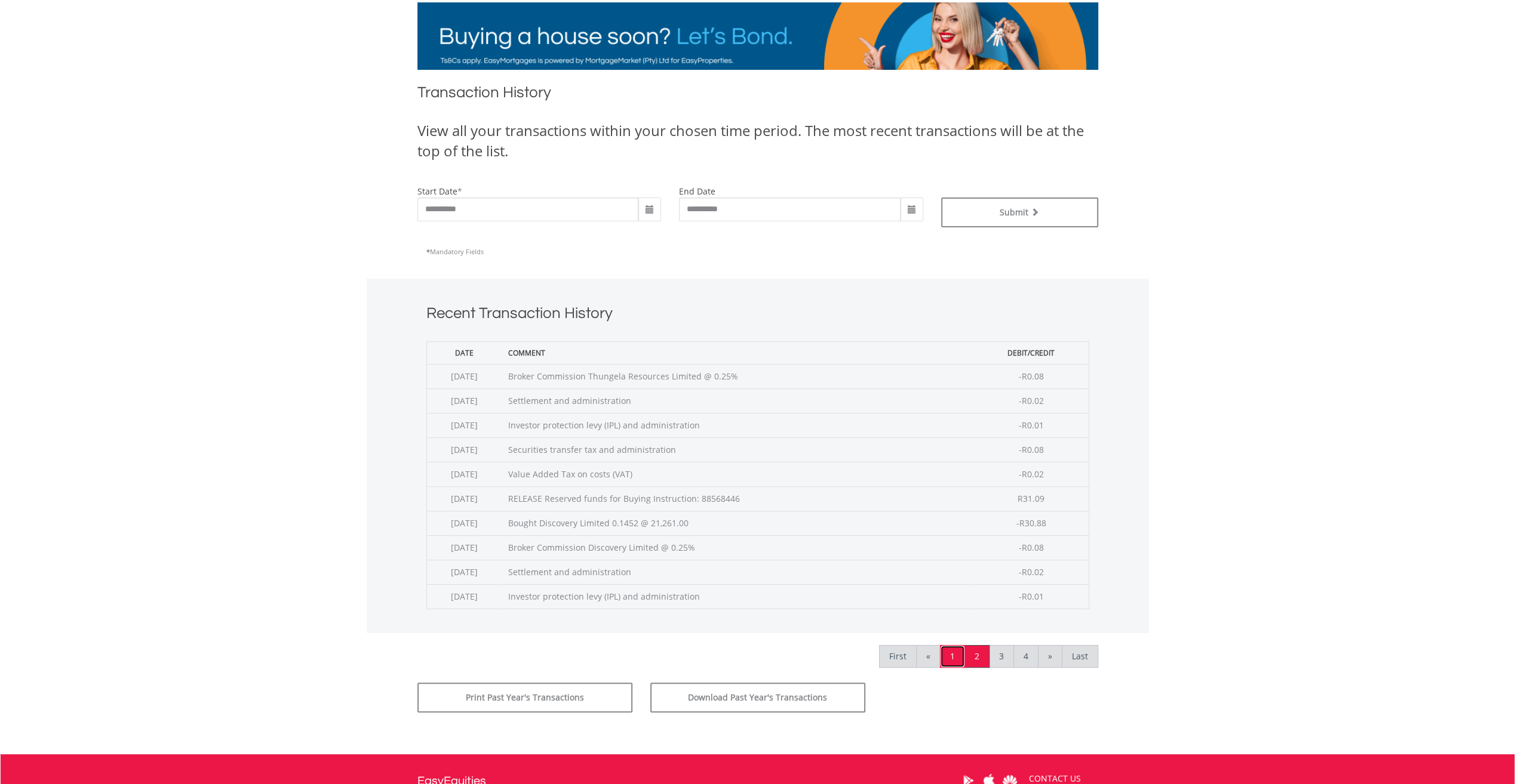
click at [956, 654] on link "1" at bounding box center [952, 656] width 25 height 23
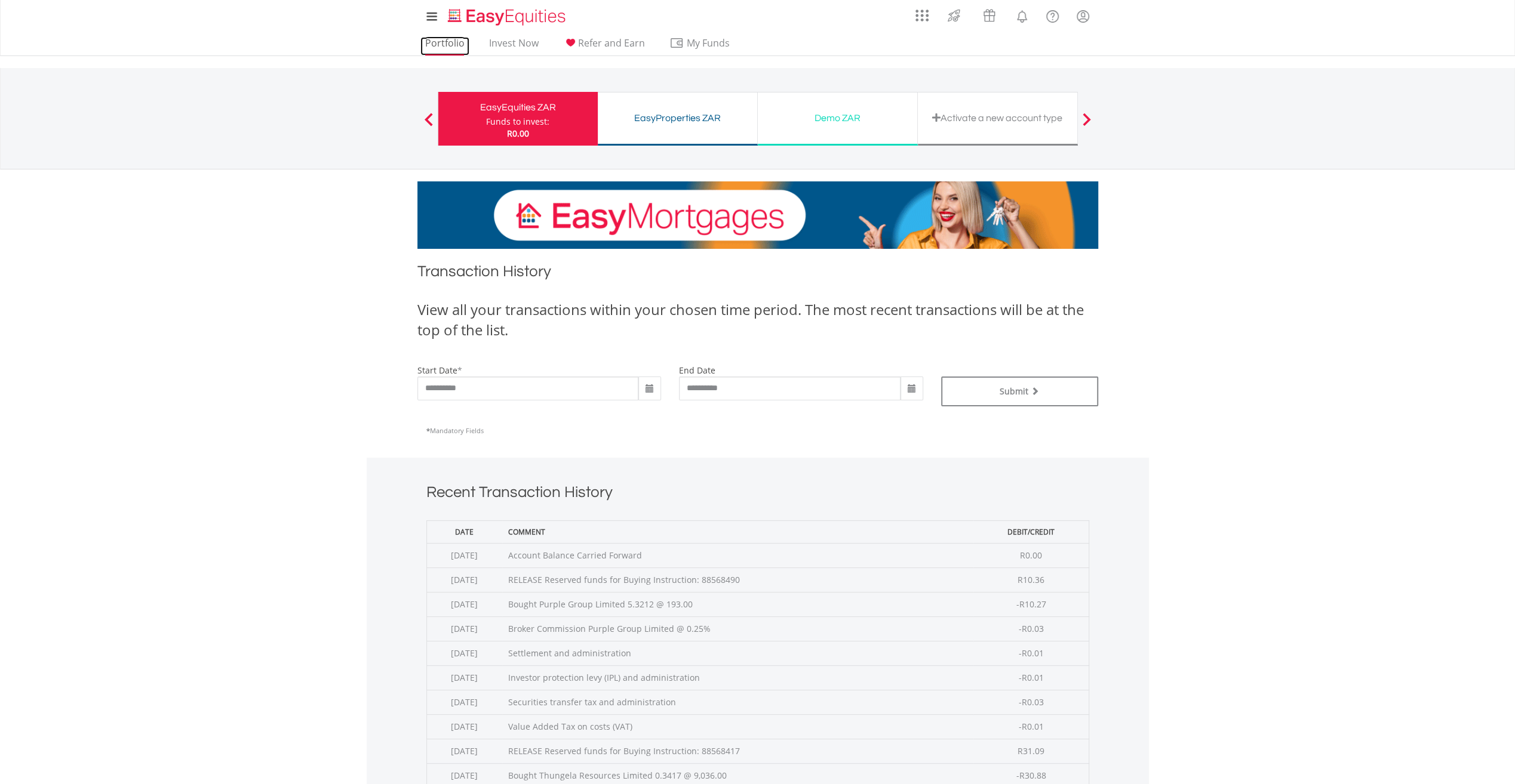
click at [455, 50] on link "Portfolio" at bounding box center [444, 46] width 49 height 18
